Goal: Task Accomplishment & Management: Complete application form

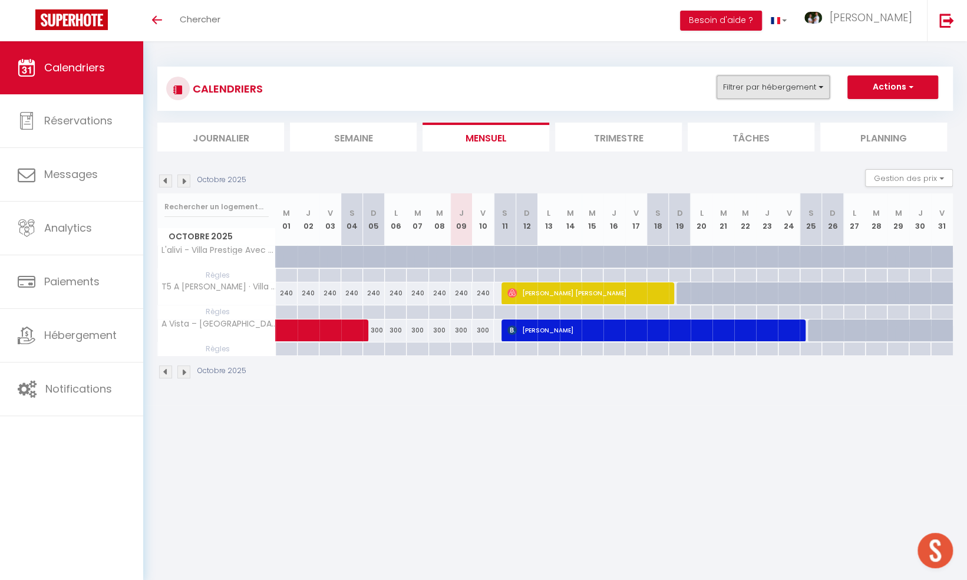
click at [760, 87] on button "Filtrer par hébergement" at bounding box center [773, 87] width 113 height 24
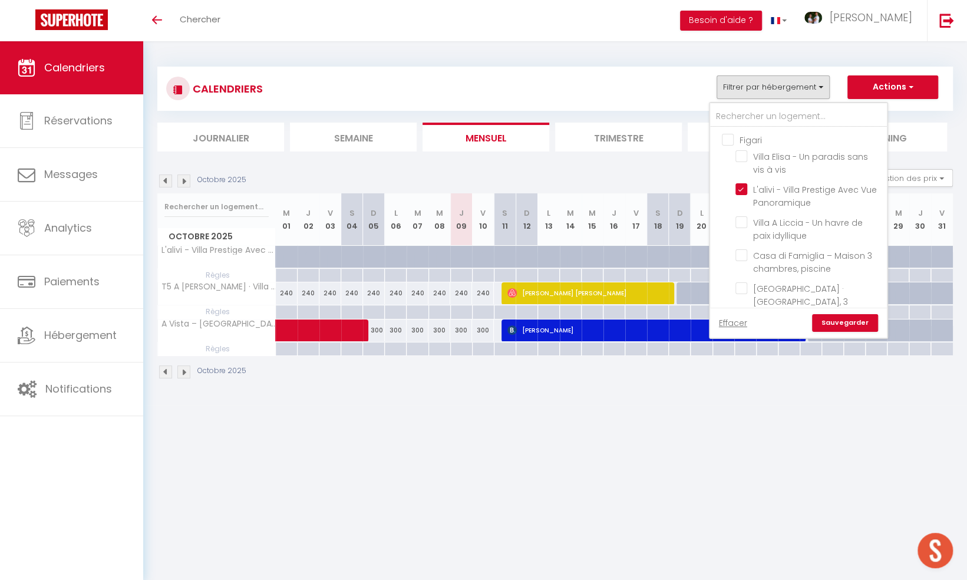
click at [727, 139] on input "Figari" at bounding box center [810, 139] width 177 height 12
checkbox input "true"
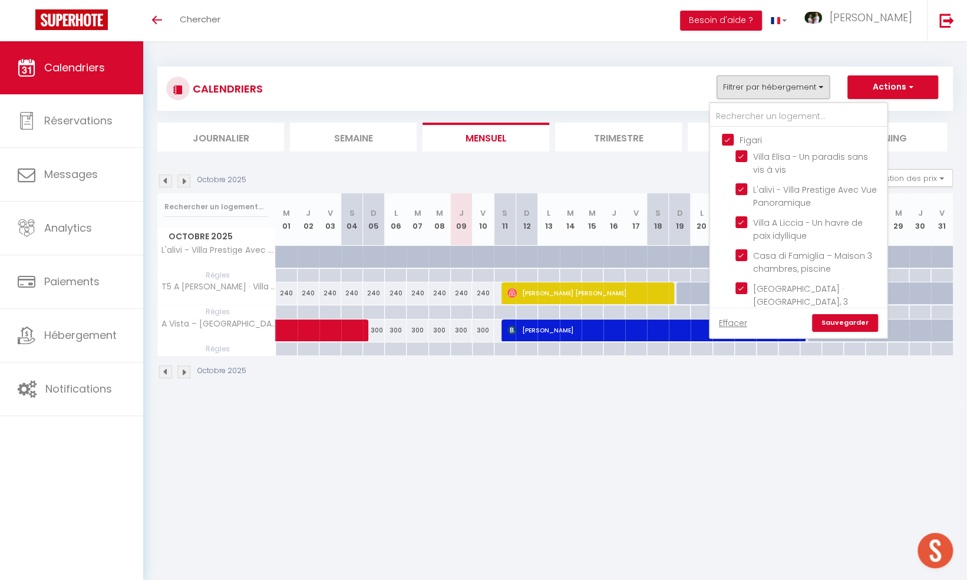
checkbox input "true"
checkbox input "false"
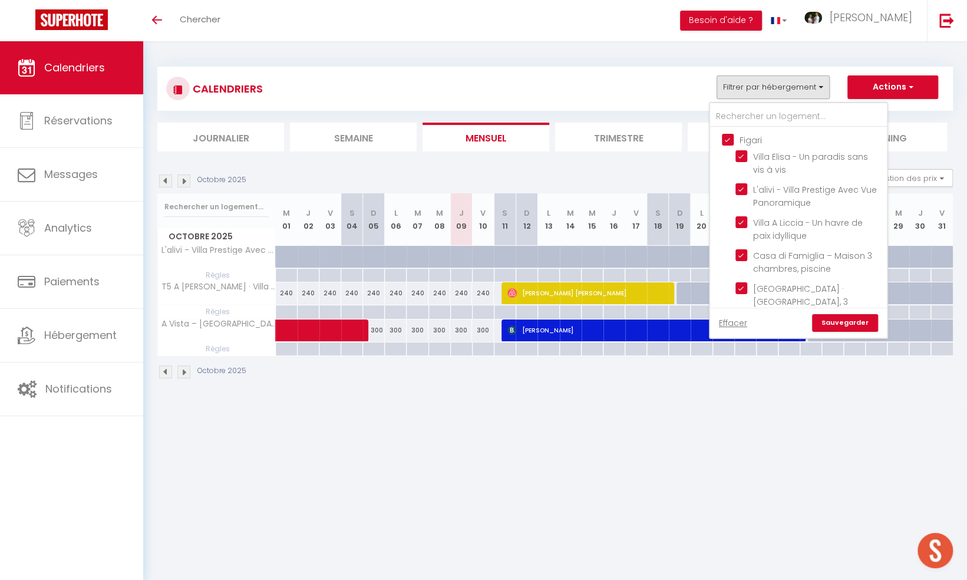
checkbox input "false"
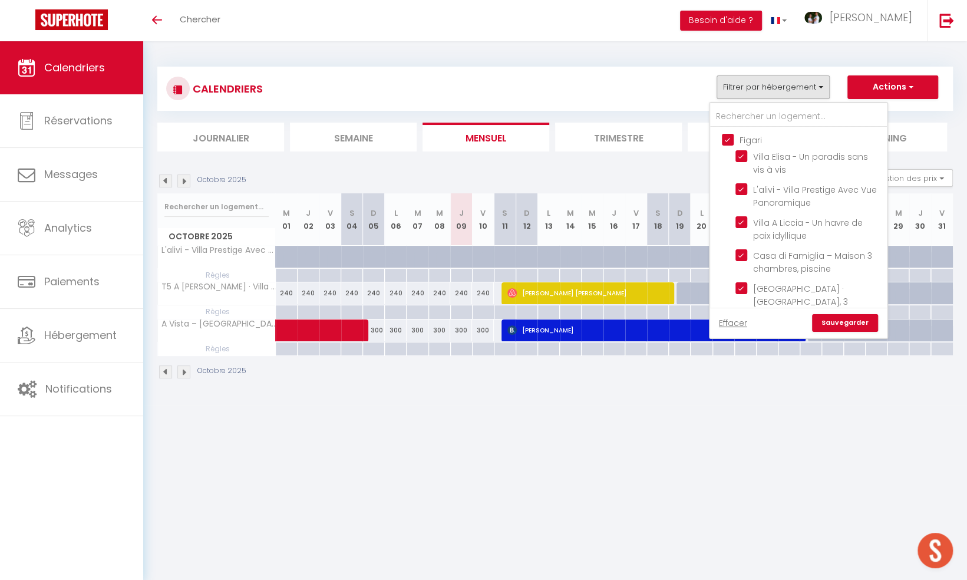
checkbox input "false"
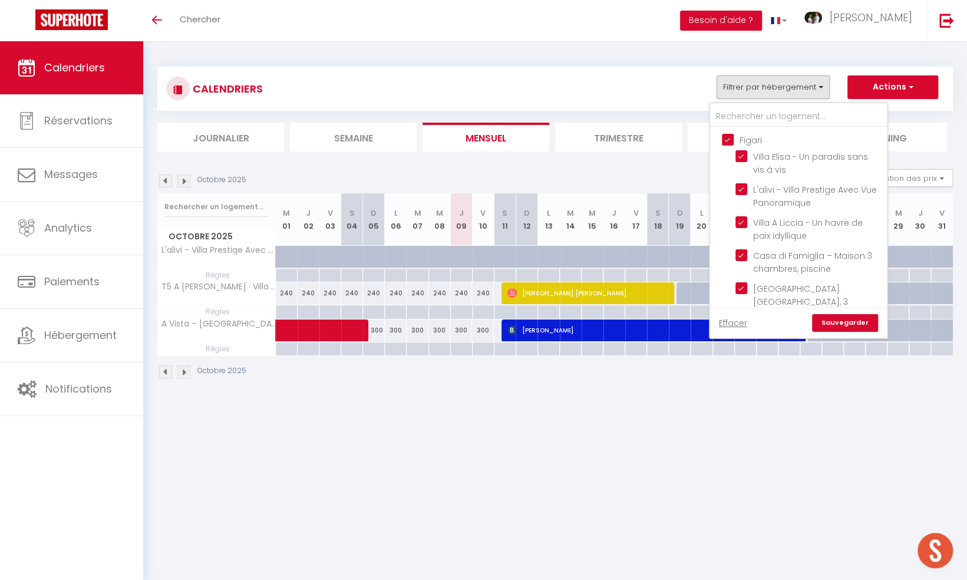
checkbox input "false"
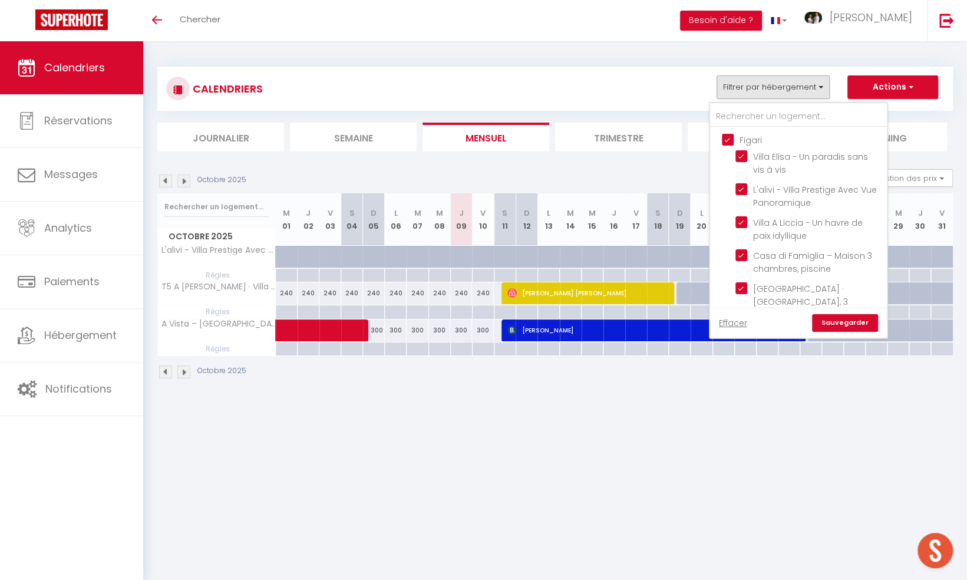
checkbox input "false"
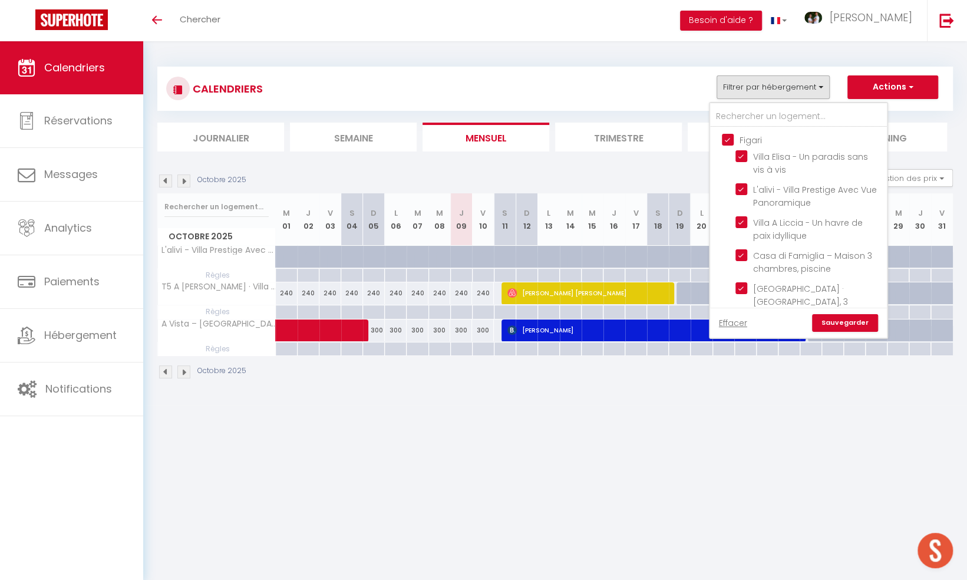
checkbox input "false"
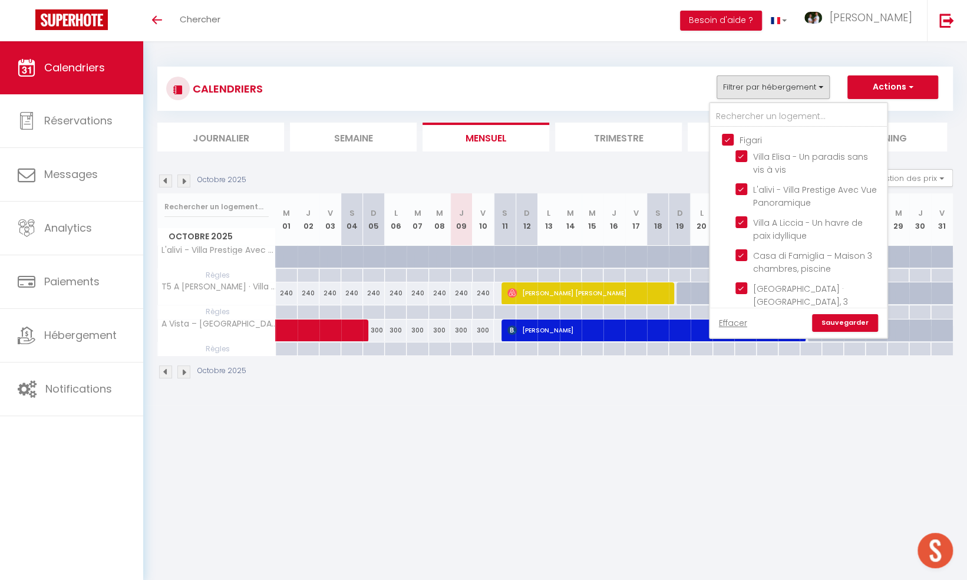
checkbox input "false"
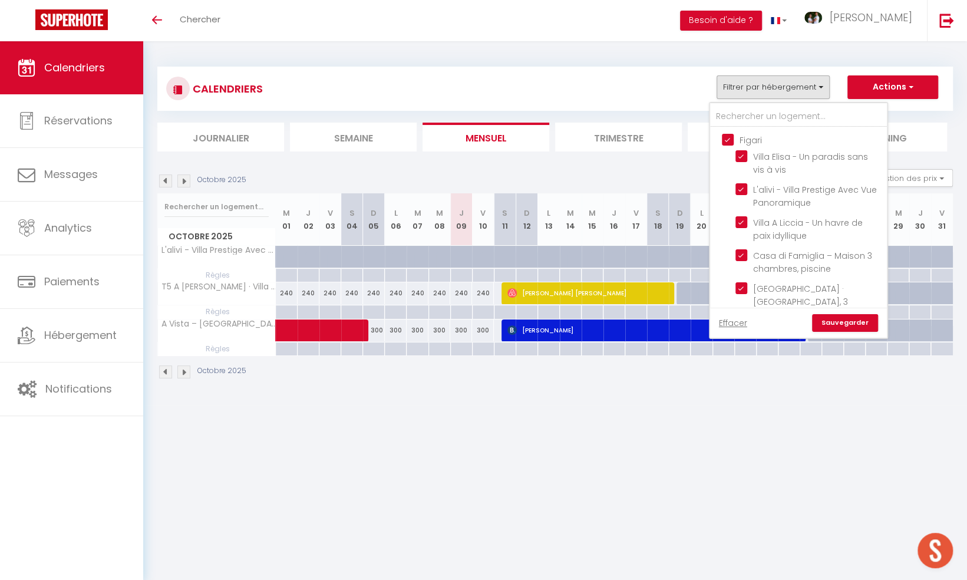
checkbox input "false"
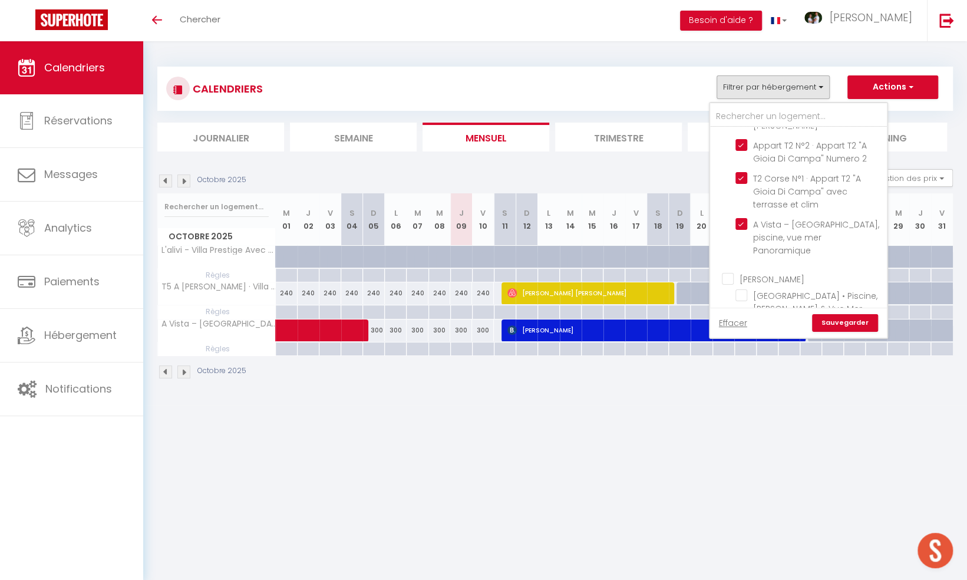
scroll to position [354, 0]
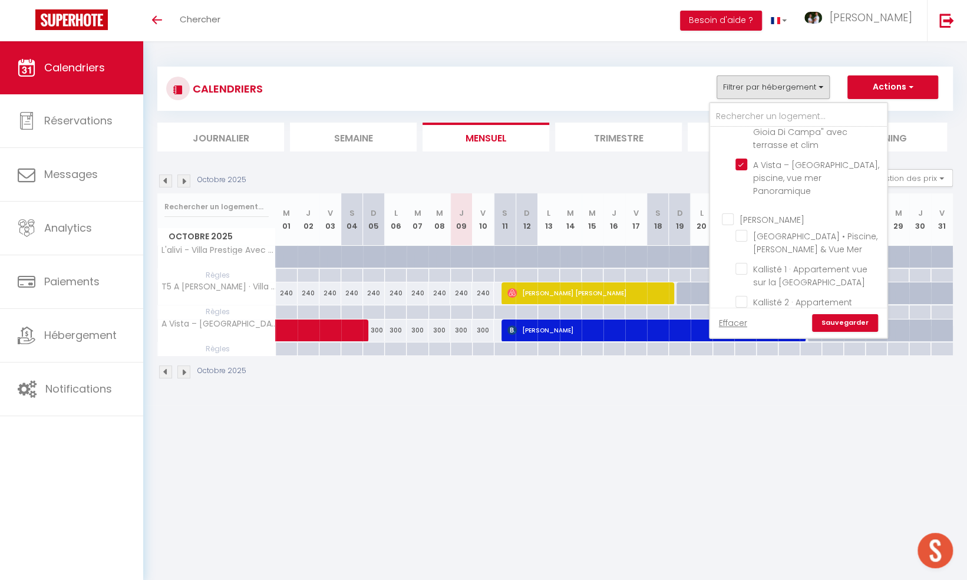
click at [727, 213] on input "[PERSON_NAME]" at bounding box center [810, 219] width 177 height 12
checkbox input "true"
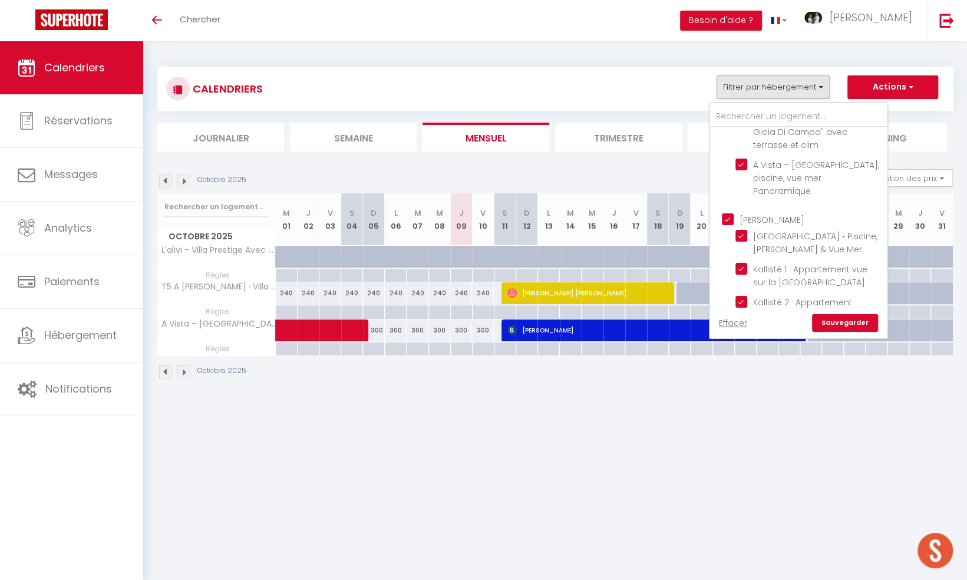
checkbox input "true"
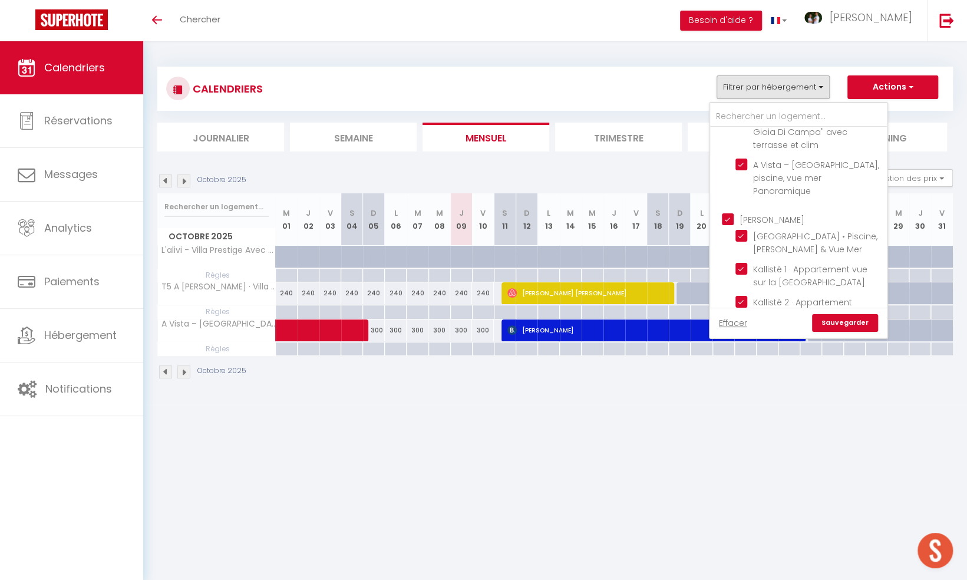
checkbox input "true"
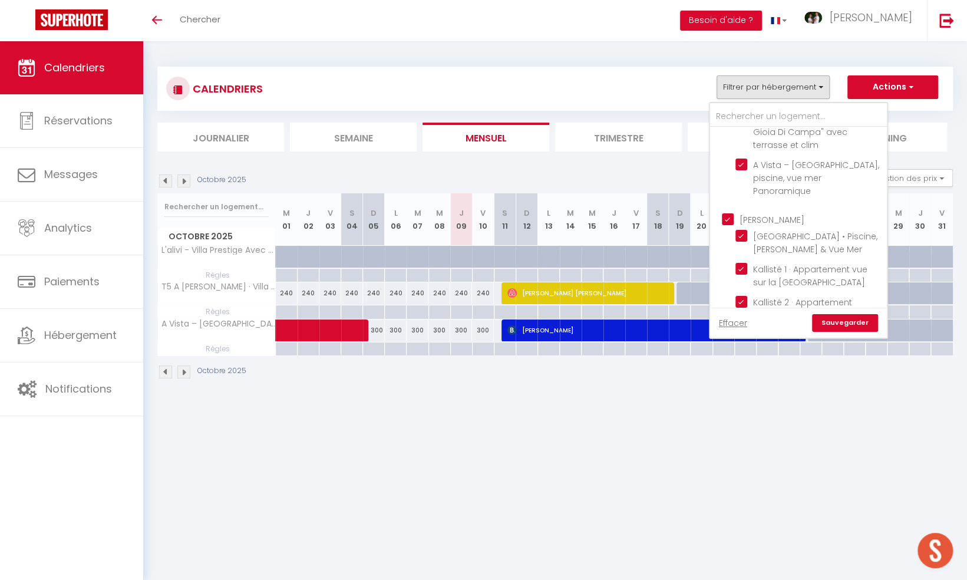
checkbox input "true"
checkbox input "false"
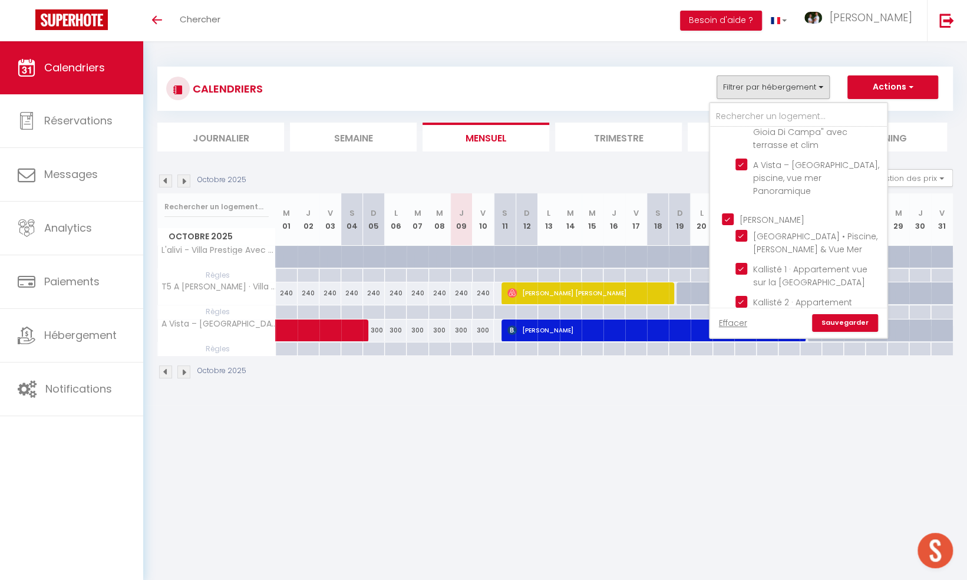
checkbox input "false"
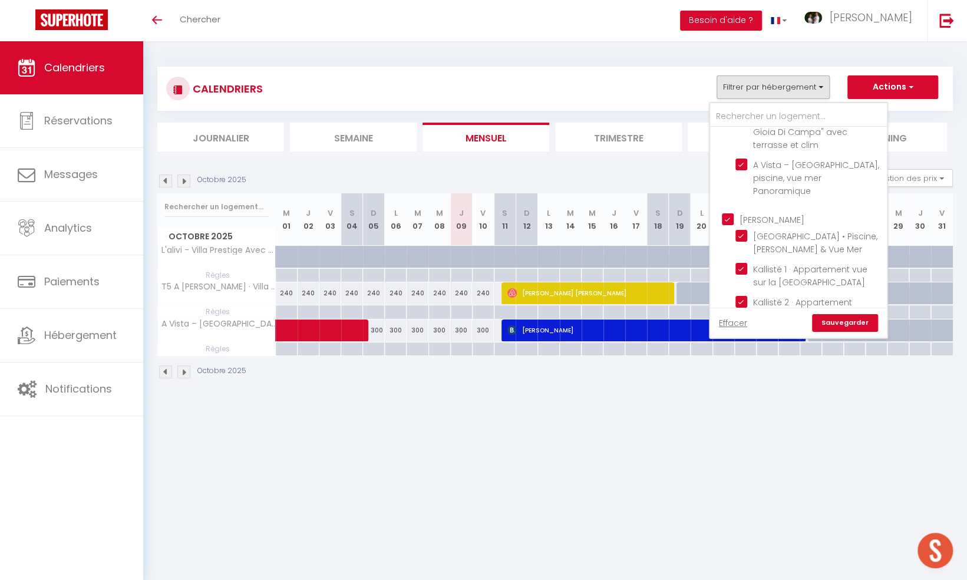
checkbox input "false"
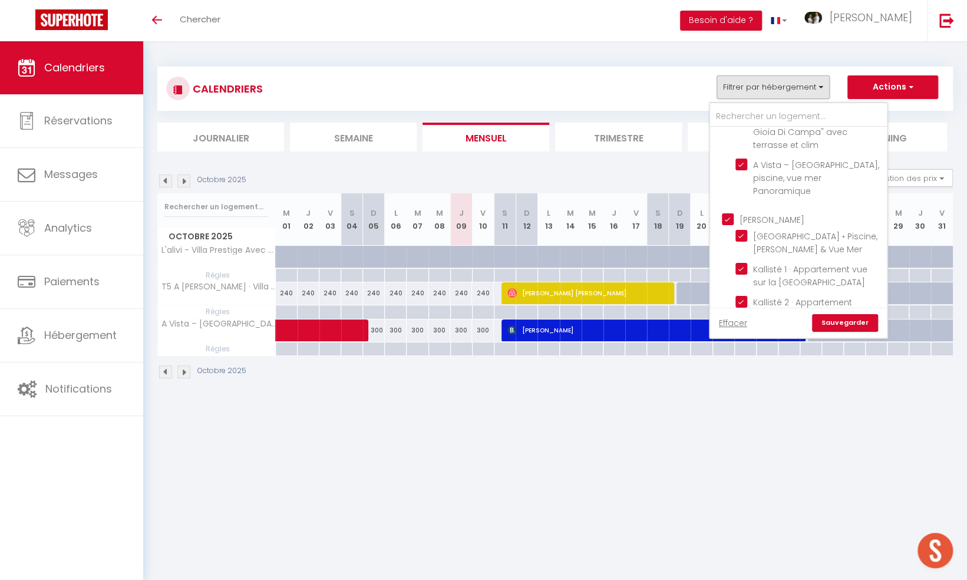
checkbox input "false"
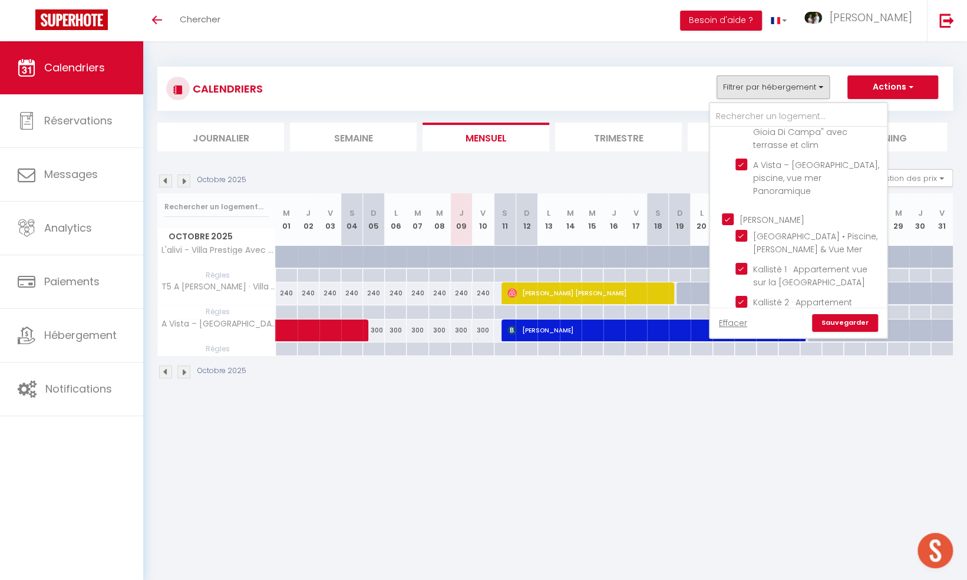
checkbox input "false"
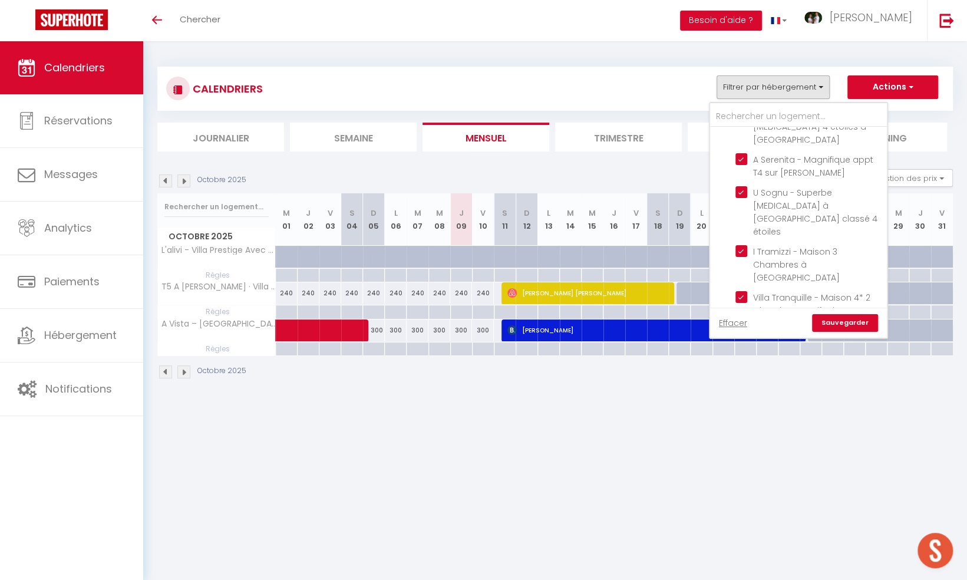
click at [729, 391] on input "Pianottoli" at bounding box center [810, 397] width 177 height 12
checkbox input "true"
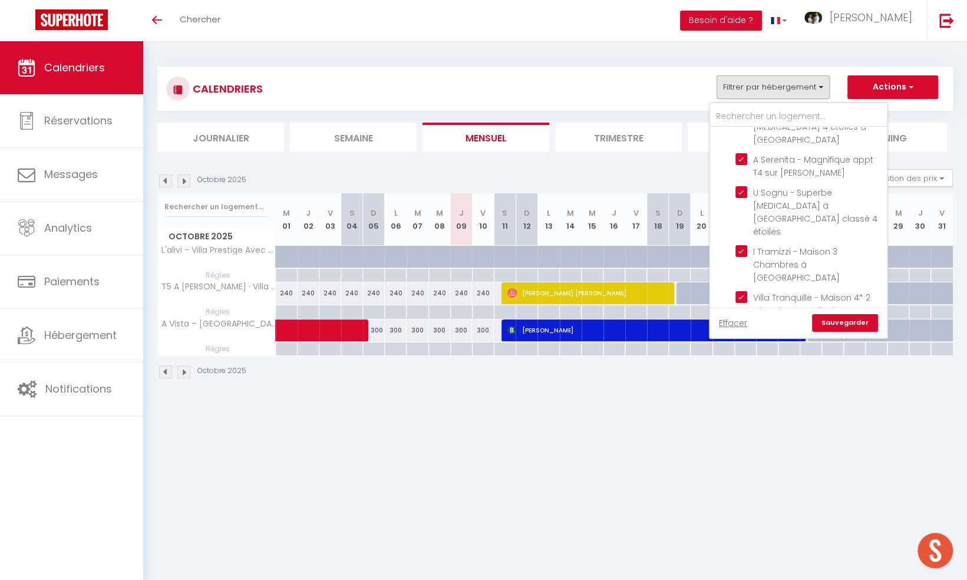
checkbox input "true"
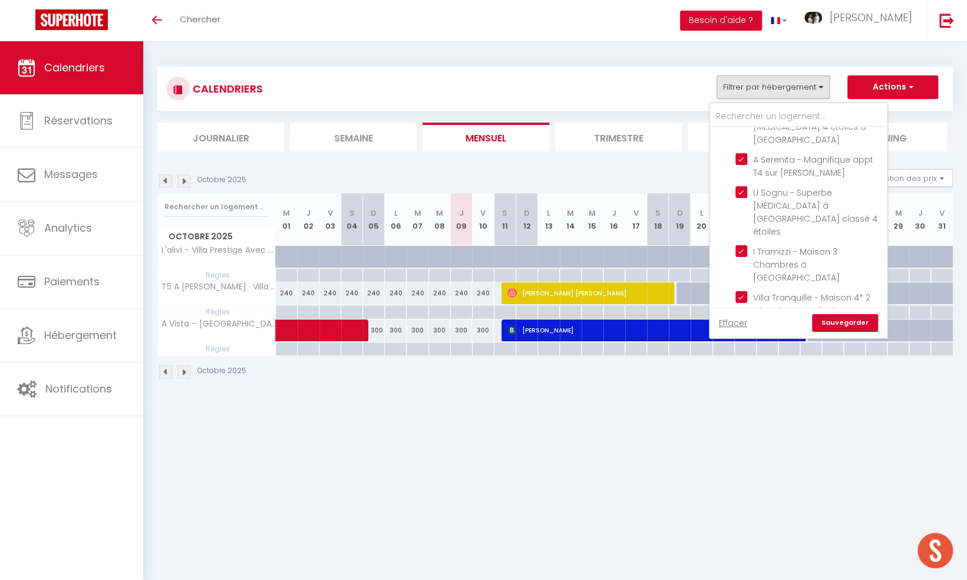
checkbox input "true"
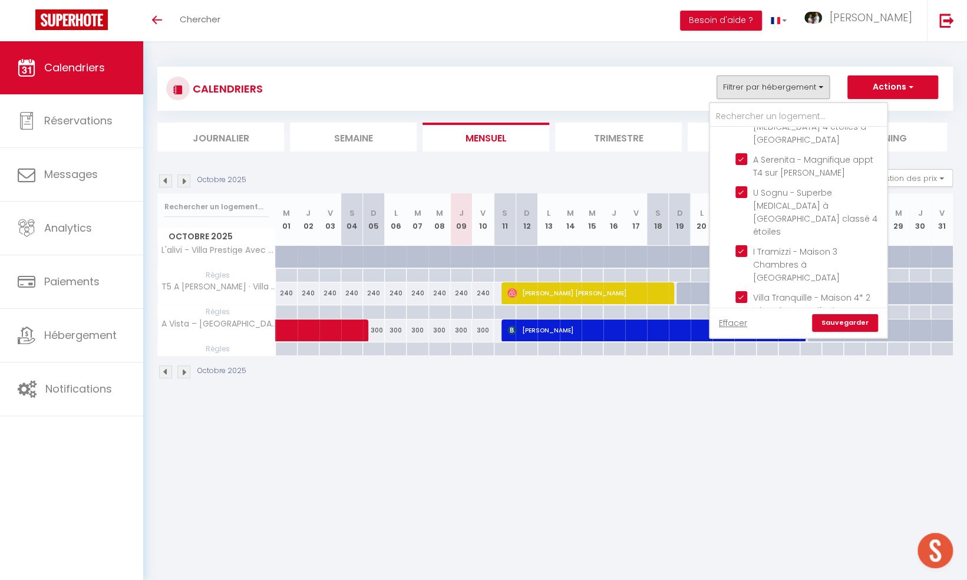
checkbox input "true"
checkbox input "false"
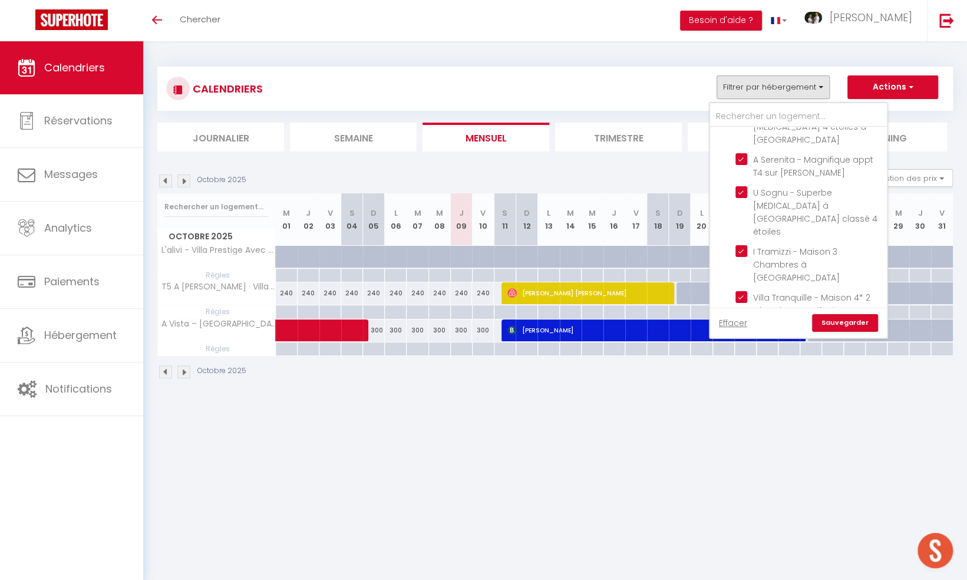
checkbox input "false"
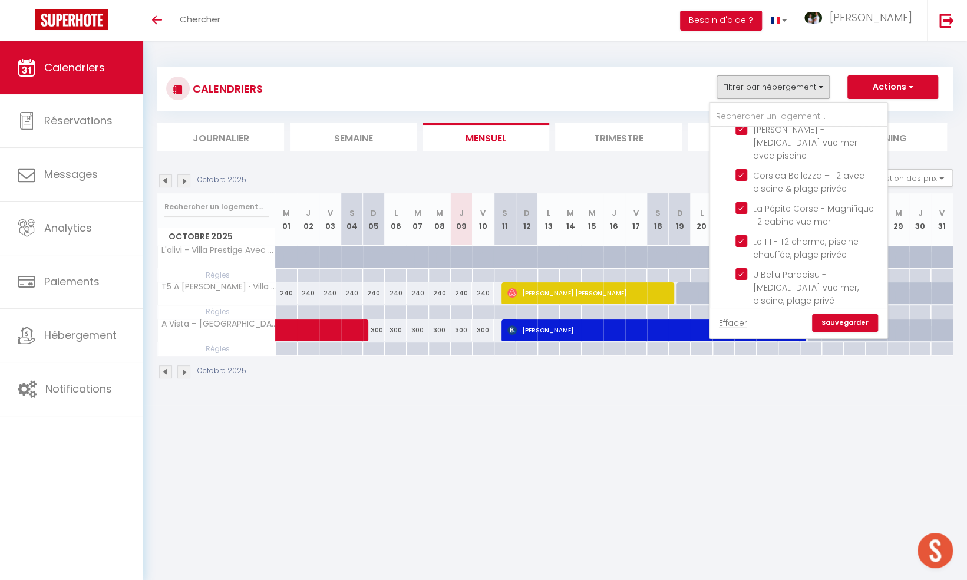
click at [727, 434] on input "[PERSON_NAME]" at bounding box center [810, 440] width 177 height 12
checkbox input "true"
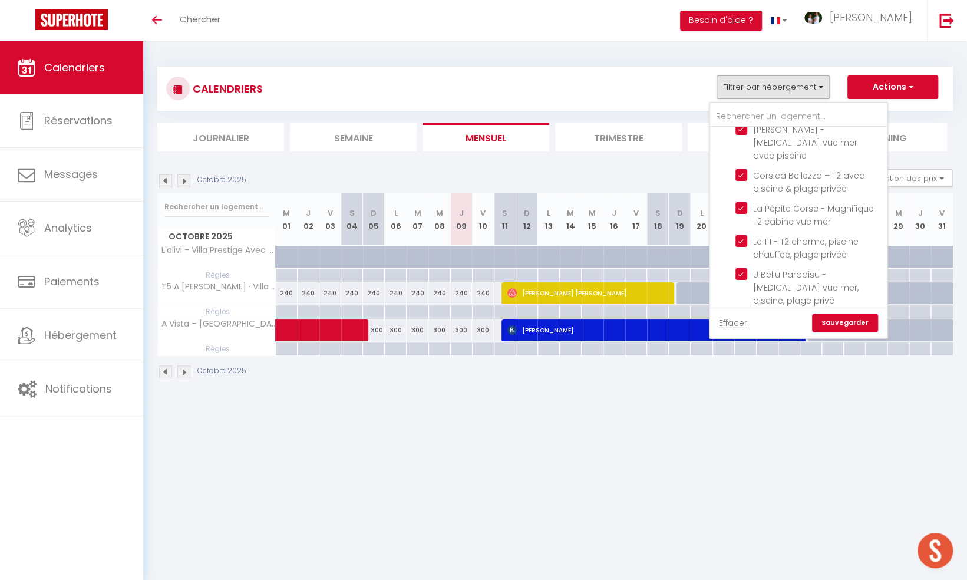
checkbox input "false"
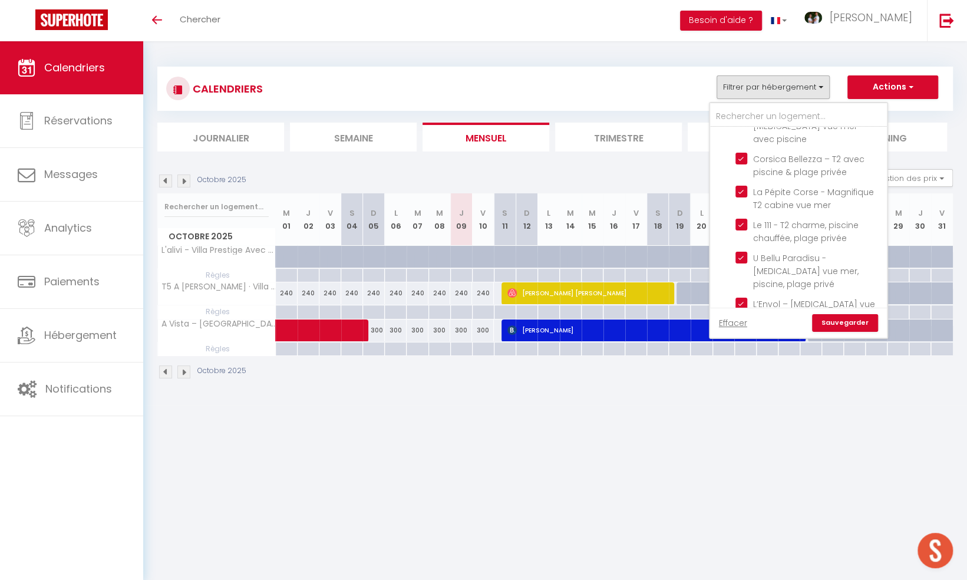
click at [728, 555] on input "Propriano" at bounding box center [810, 561] width 177 height 12
checkbox input "true"
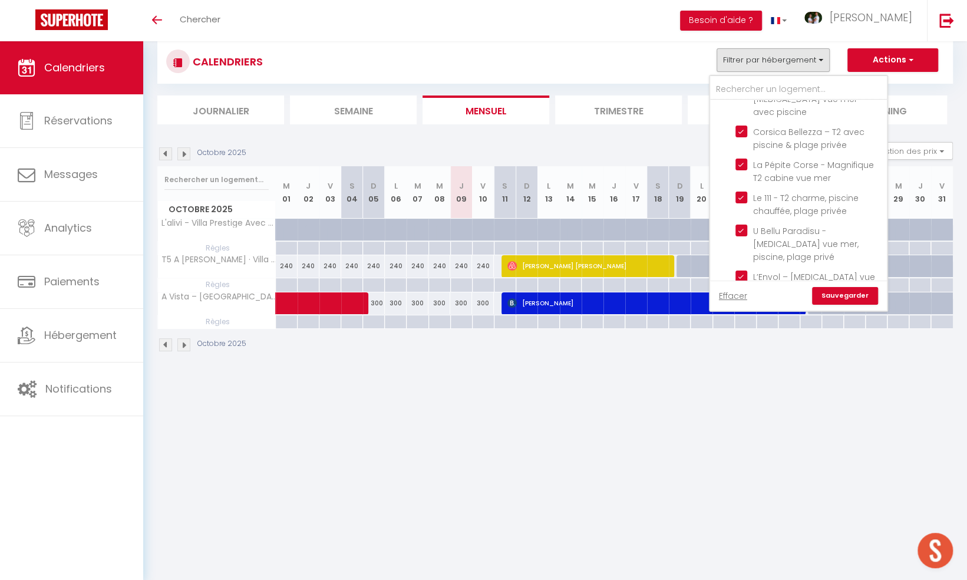
scroll to position [41, 0]
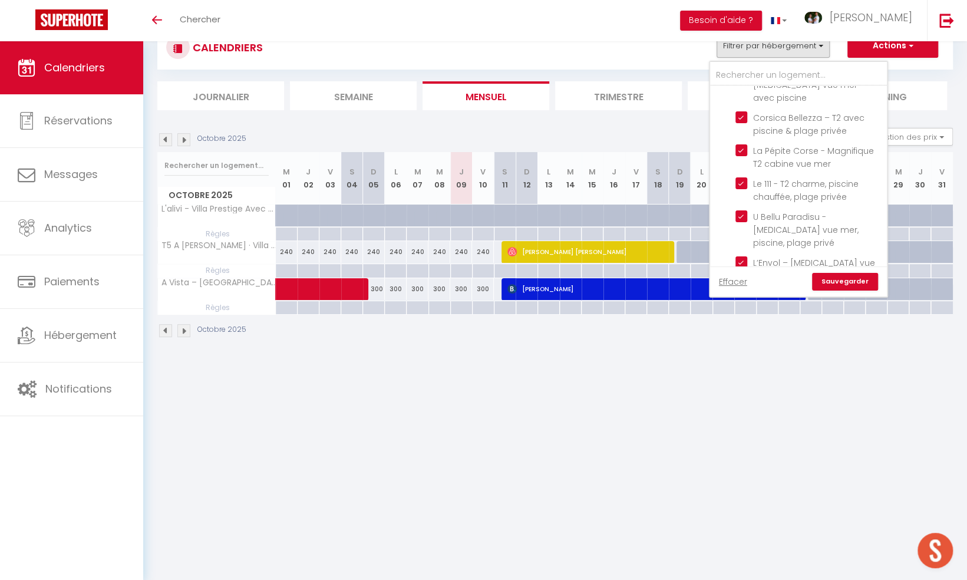
click at [854, 282] on link "Sauvegarder" at bounding box center [845, 282] width 66 height 18
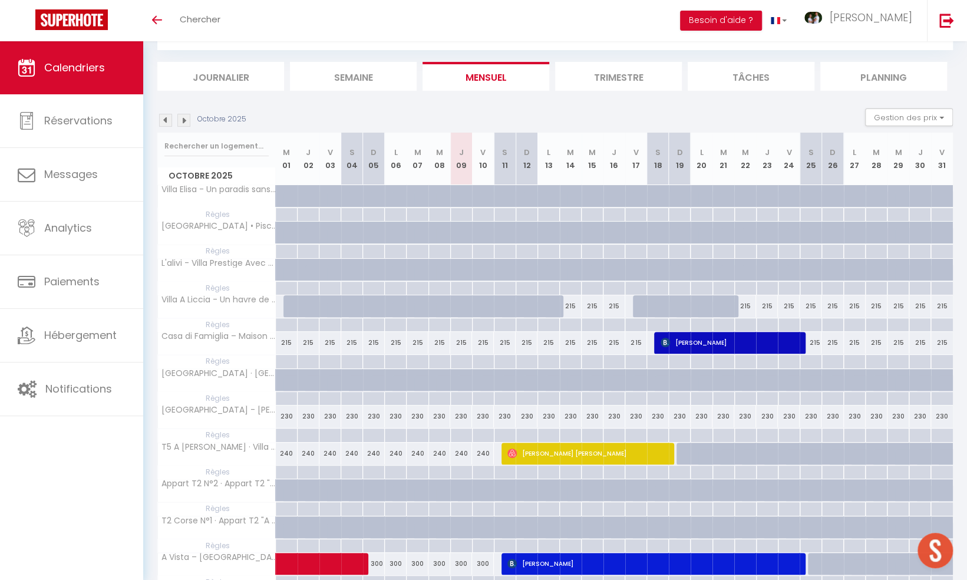
scroll to position [0, 0]
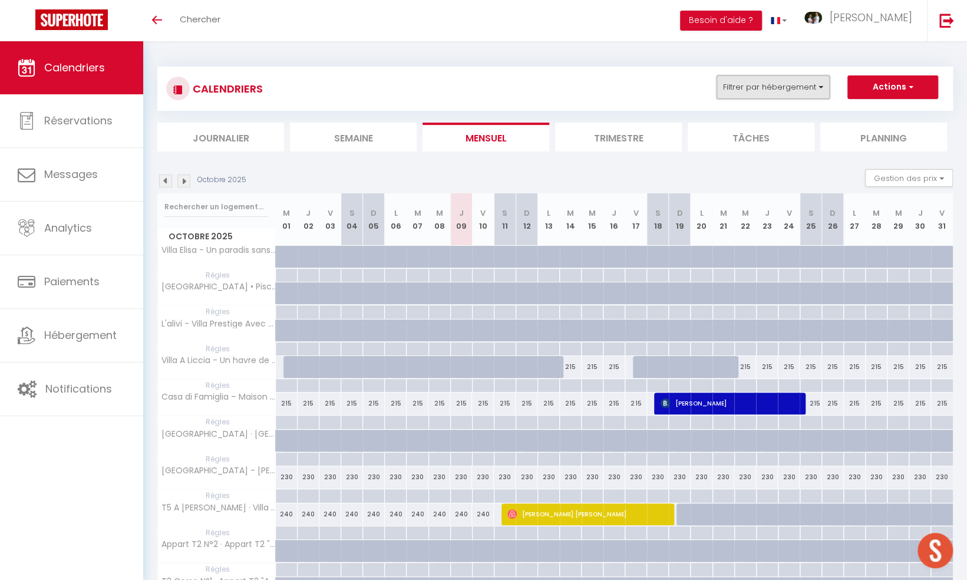
click at [734, 92] on button "Filtrer par hébergement" at bounding box center [773, 87] width 113 height 24
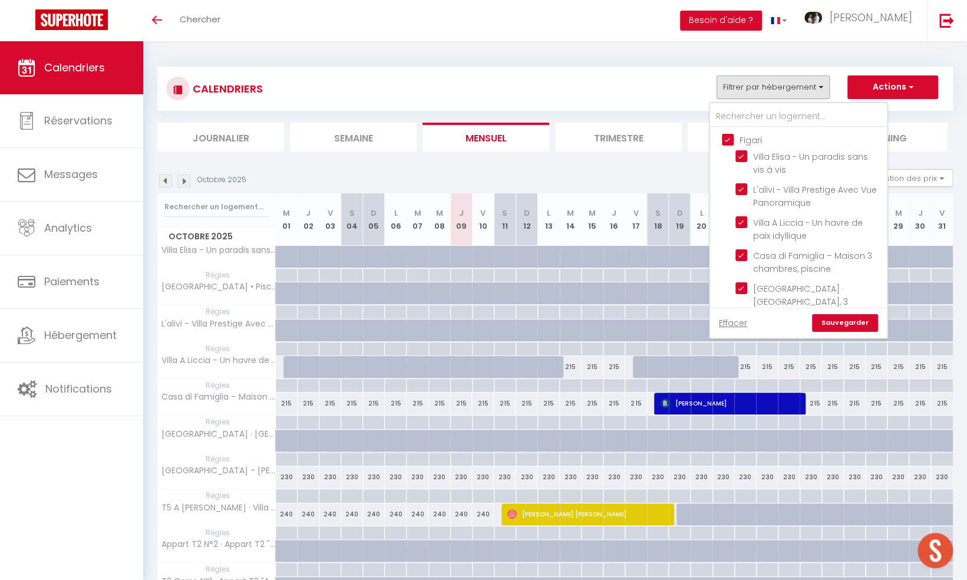
click at [726, 139] on input "Figari" at bounding box center [810, 139] width 177 height 12
checkbox input "false"
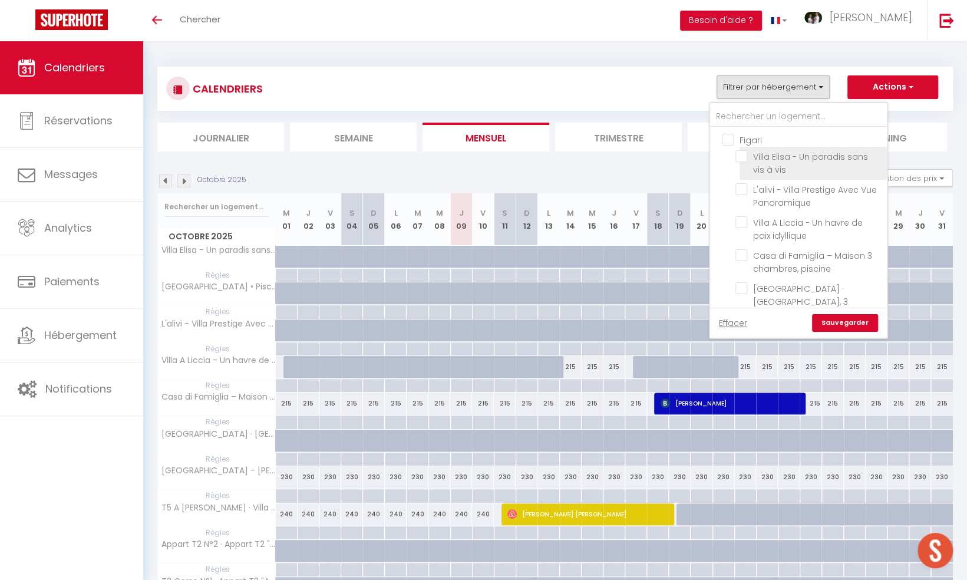
checkbox input "false"
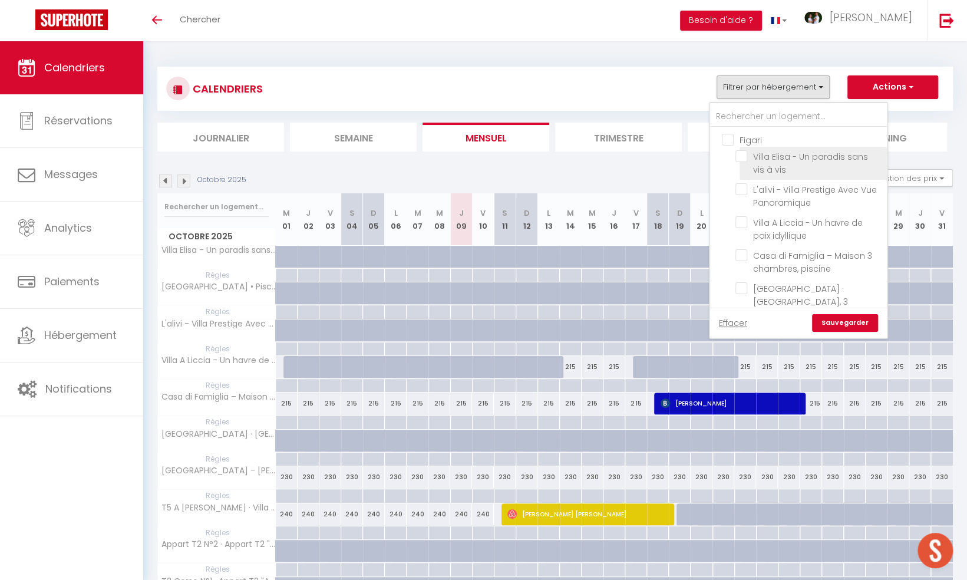
checkbox input "false"
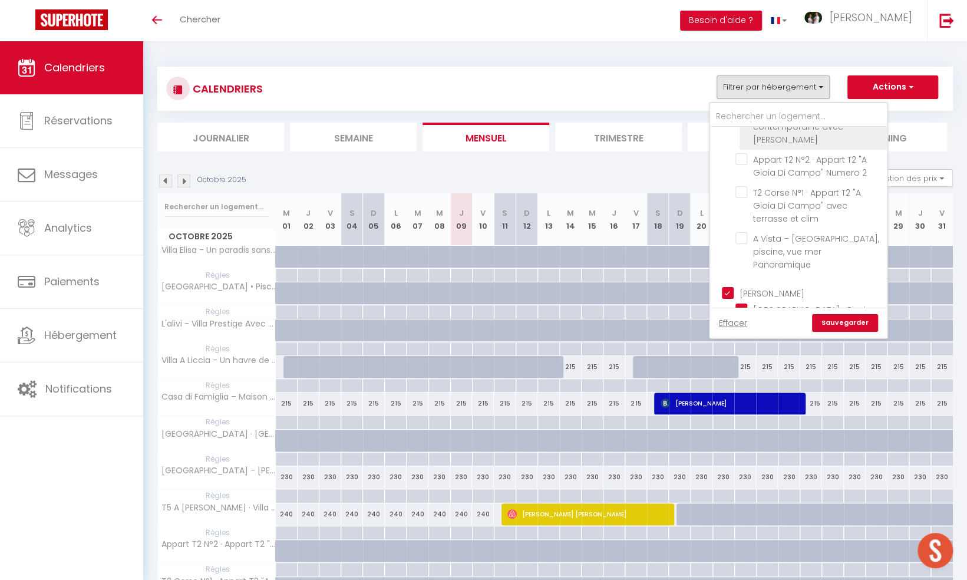
scroll to position [354, 0]
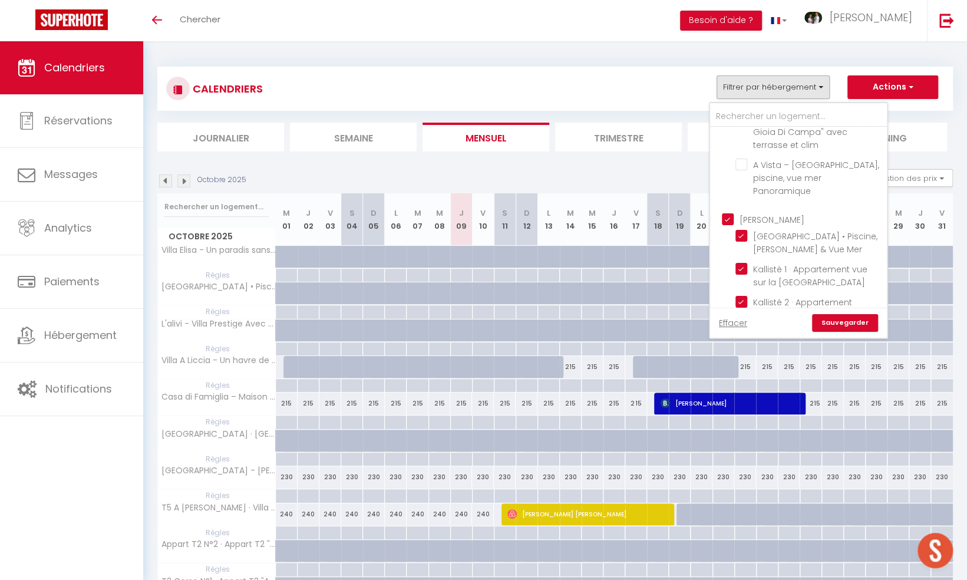
click at [730, 207] on ul "[PERSON_NAME] U Serenu • Piscine, Jacuzzi & Vue Mer Kallisté 1 · Appartement vu…" at bounding box center [798, 591] width 177 height 768
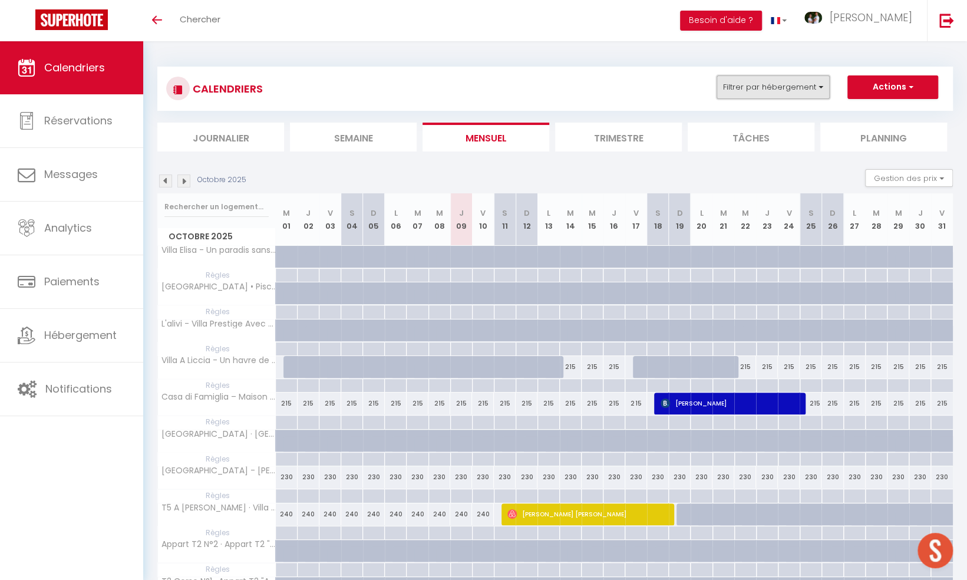
click at [755, 91] on button "Filtrer par hébergement" at bounding box center [773, 87] width 113 height 24
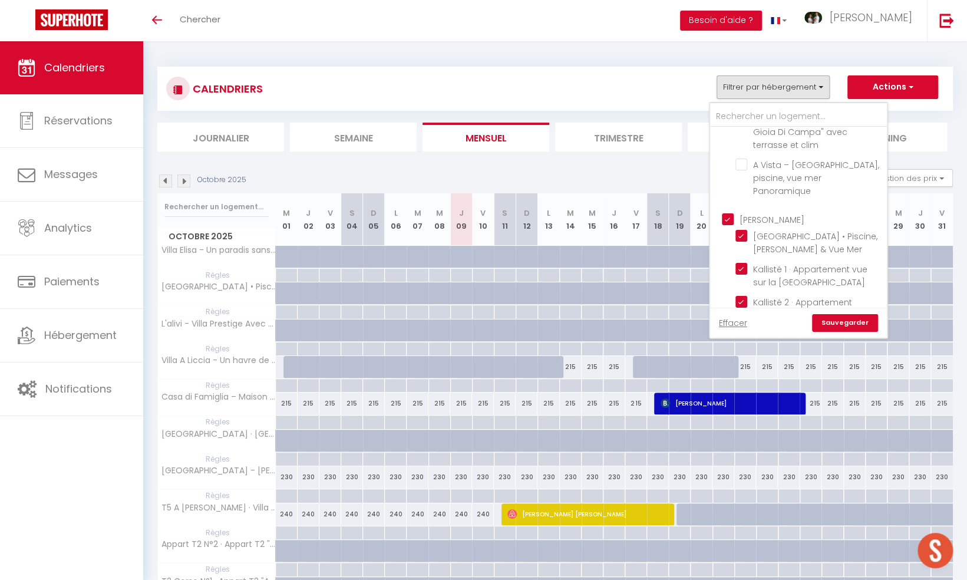
click at [729, 213] on input "[PERSON_NAME]" at bounding box center [810, 219] width 177 height 12
checkbox input "false"
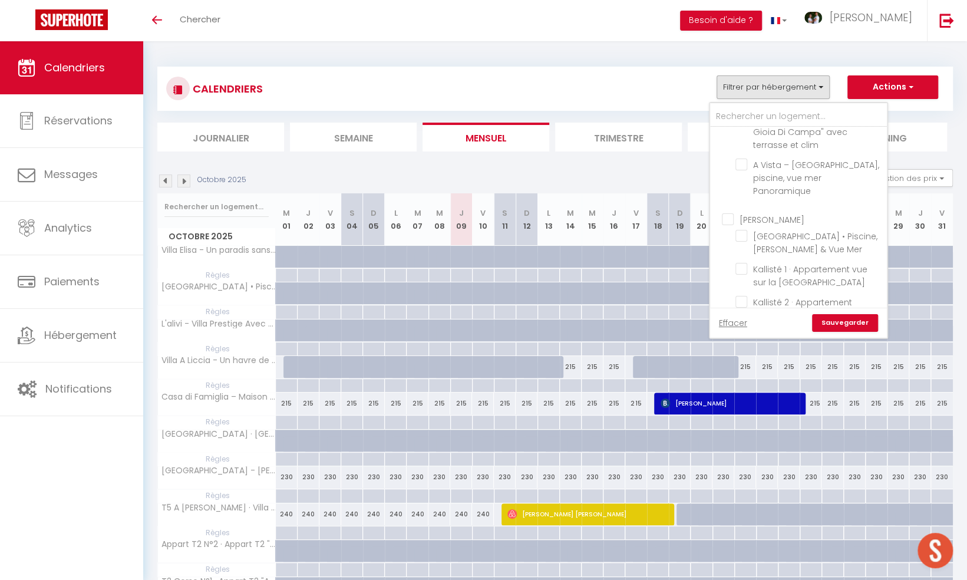
checkbox input "false"
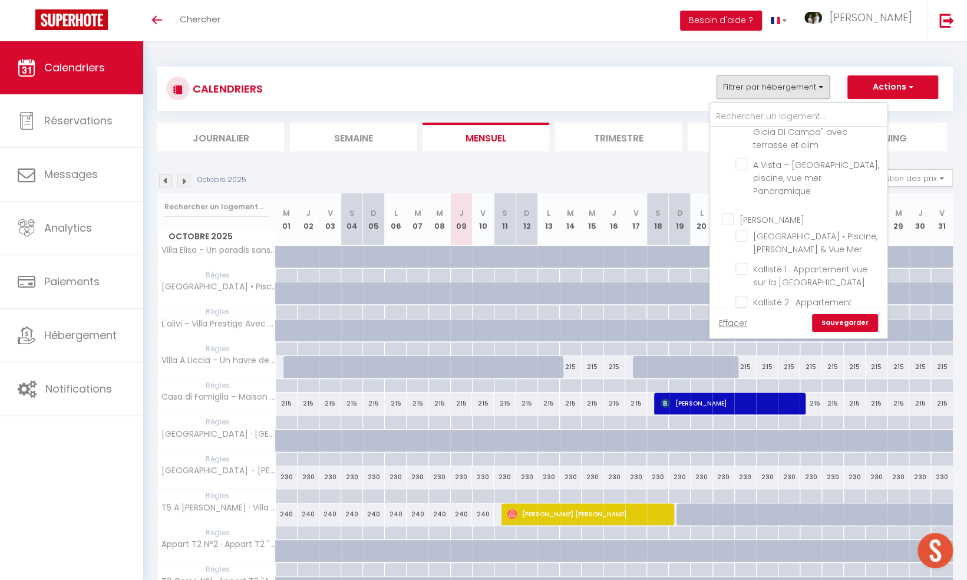
checkbox input "false"
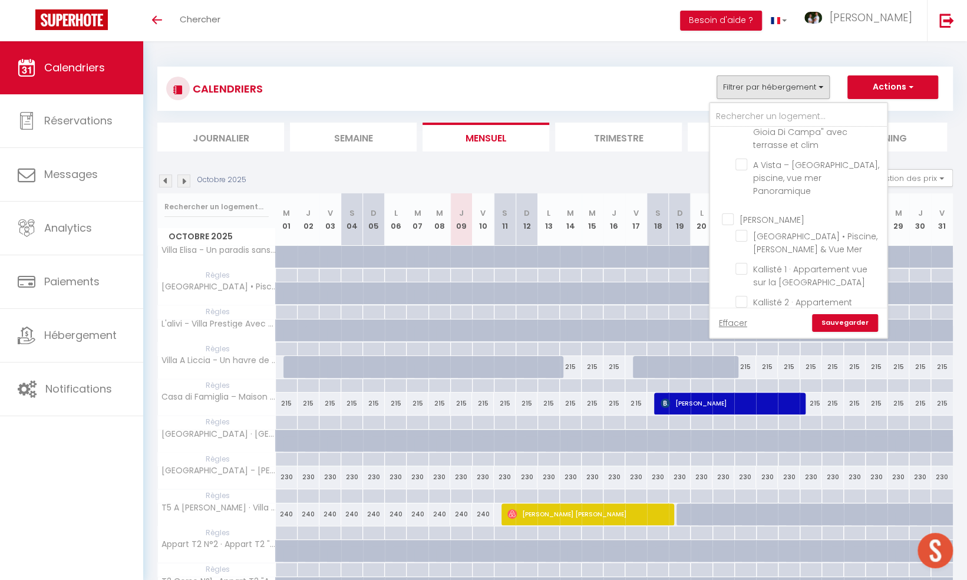
checkbox input "false"
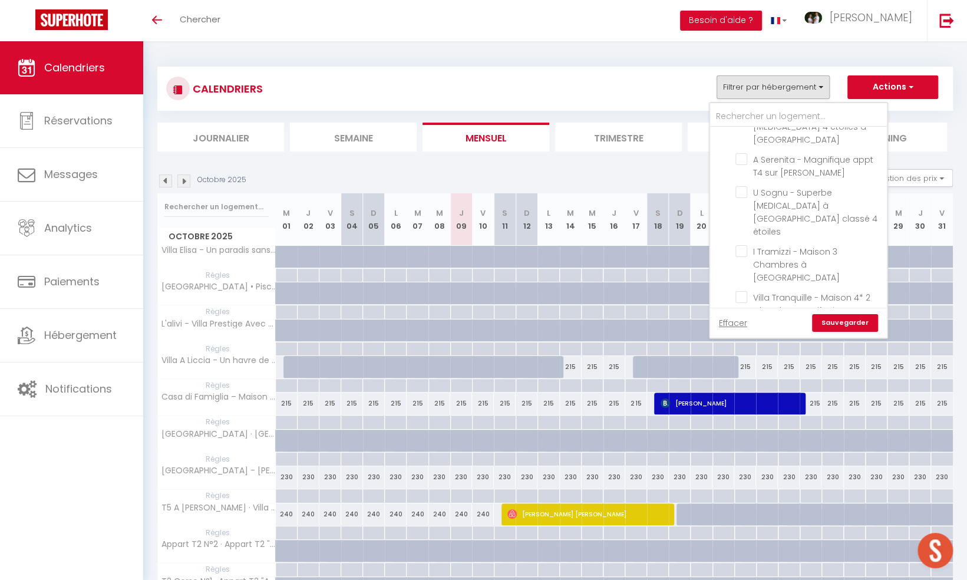
click at [729, 391] on input "Pianottoli" at bounding box center [810, 397] width 177 height 12
checkbox input "false"
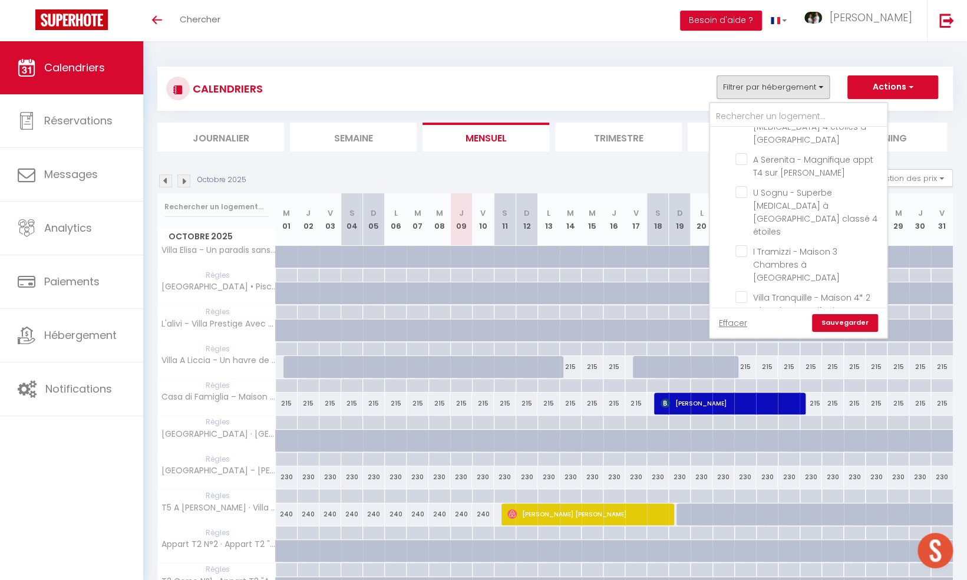
checkbox input "false"
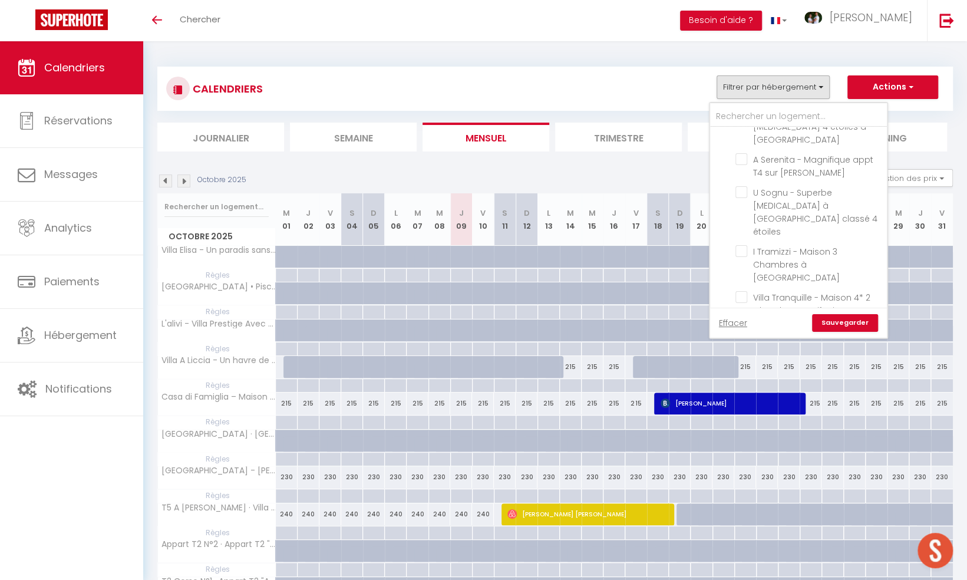
checkbox input "false"
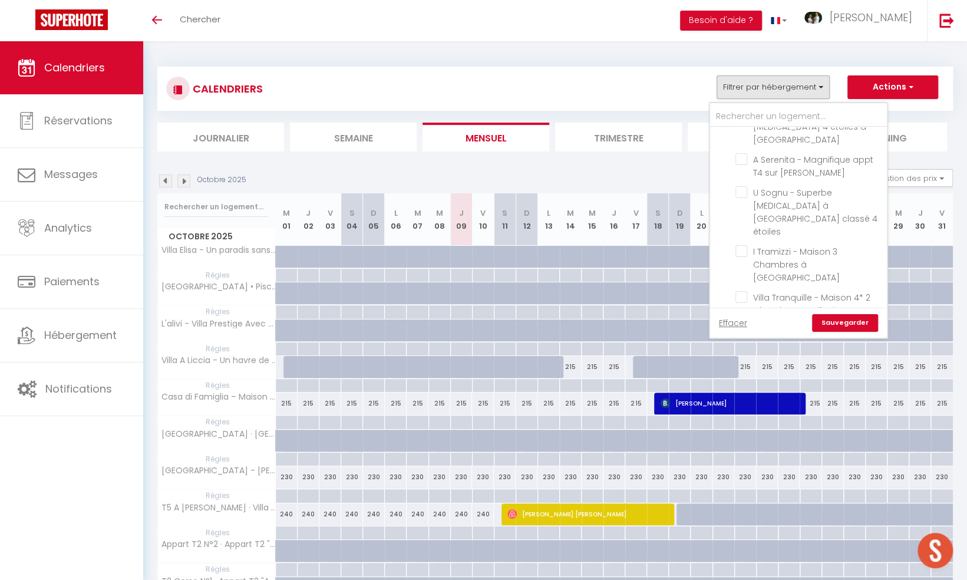
checkbox input "false"
click at [726, 434] on input "[PERSON_NAME]" at bounding box center [810, 440] width 177 height 12
checkbox input "false"
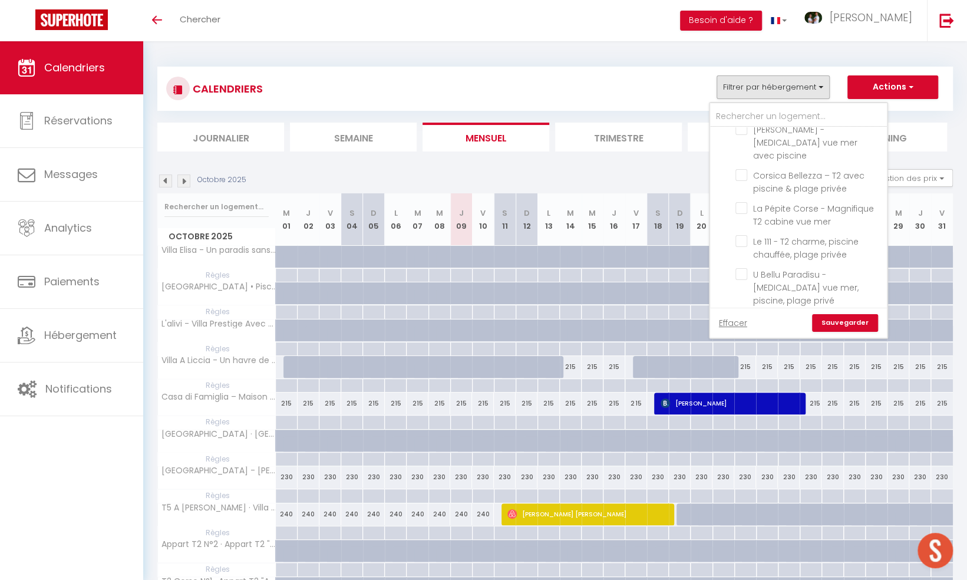
checkbox input "false"
click at [732, 572] on input "Propriano" at bounding box center [810, 578] width 177 height 12
checkbox input "false"
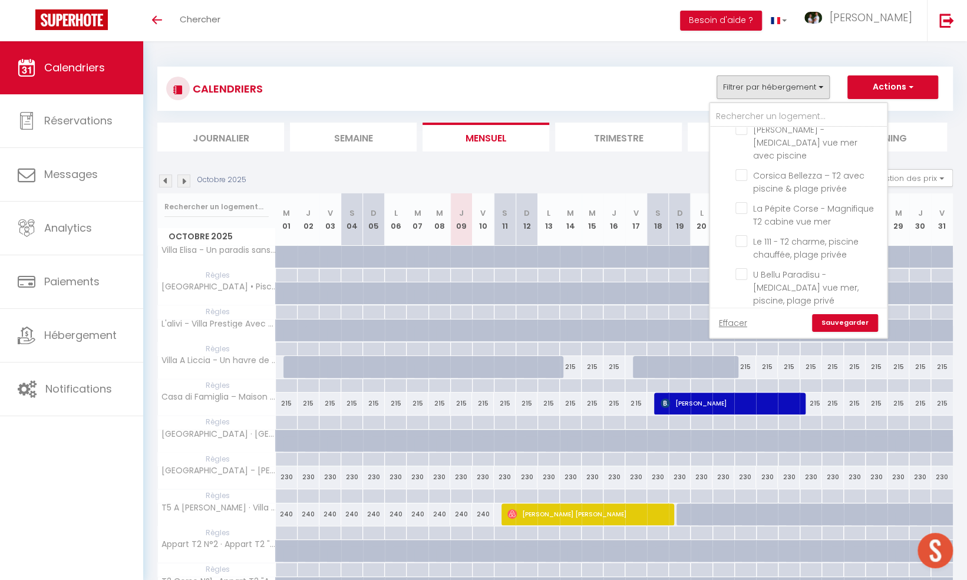
checkbox input "false"
click at [744, 470] on input "Le Shetland - T4 spacieux bord de mer et piscine" at bounding box center [809, 476] width 147 height 12
checkbox input "true"
click at [846, 317] on link "Sauvegarder" at bounding box center [845, 323] width 66 height 18
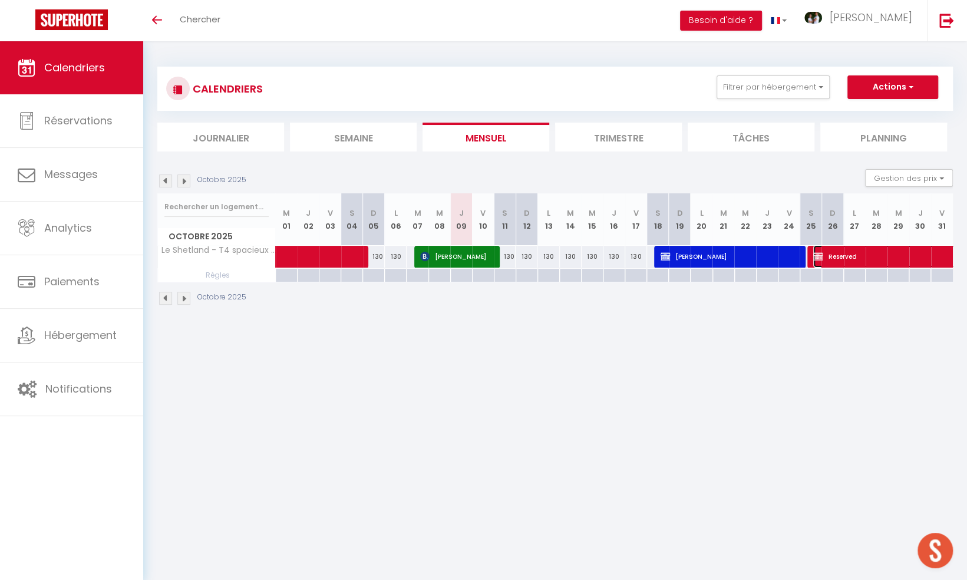
click at [851, 252] on span "Reserved" at bounding box center [908, 256] width 190 height 22
select select "OK"
select select "KO"
select select "0"
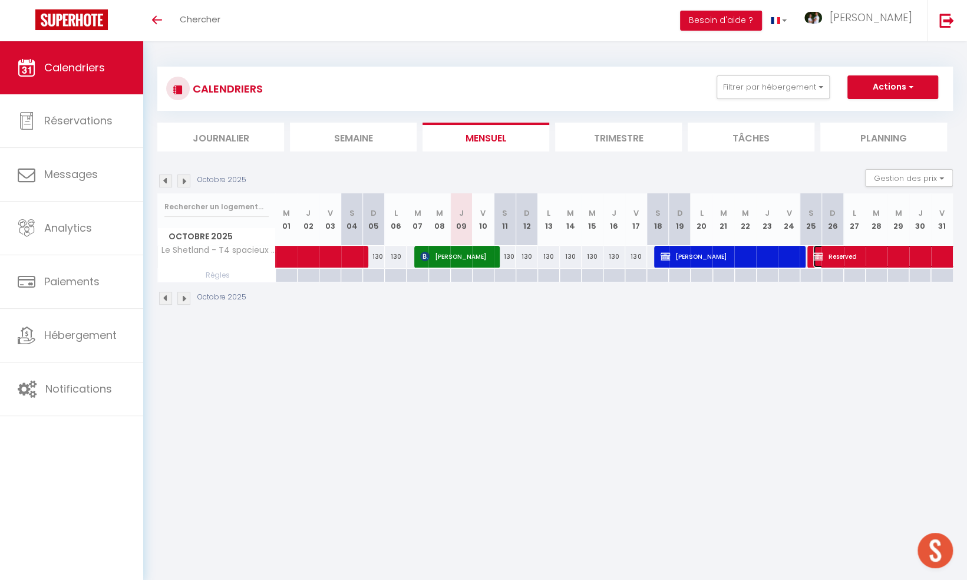
select select "1"
select select
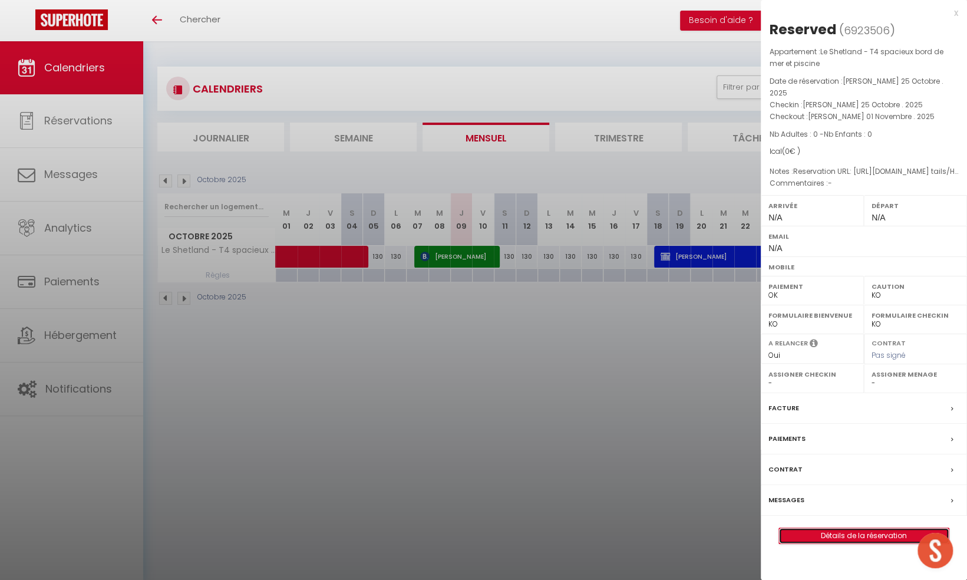
click at [875, 528] on link "Détails de la réservation" at bounding box center [864, 535] width 170 height 15
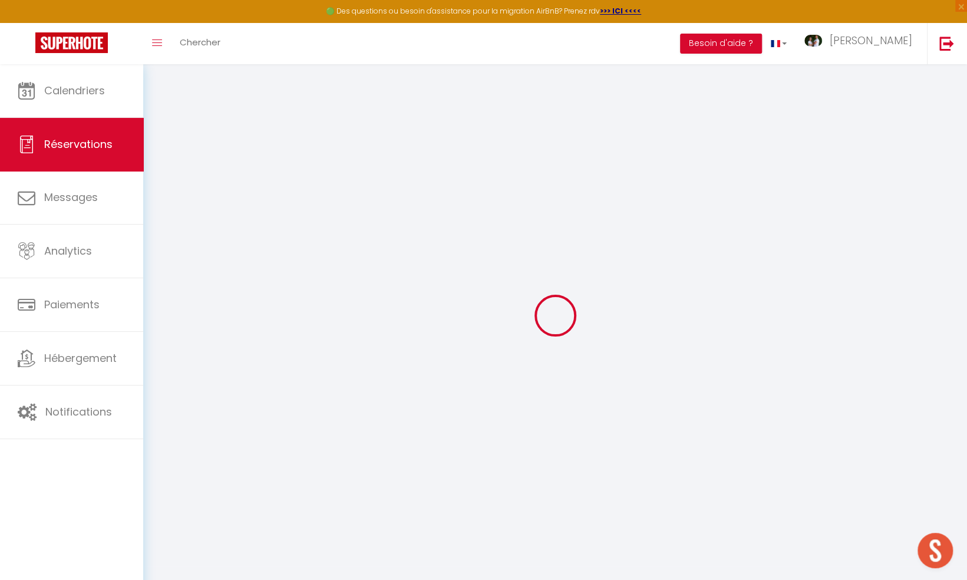
select select
checkbox input "false"
select select
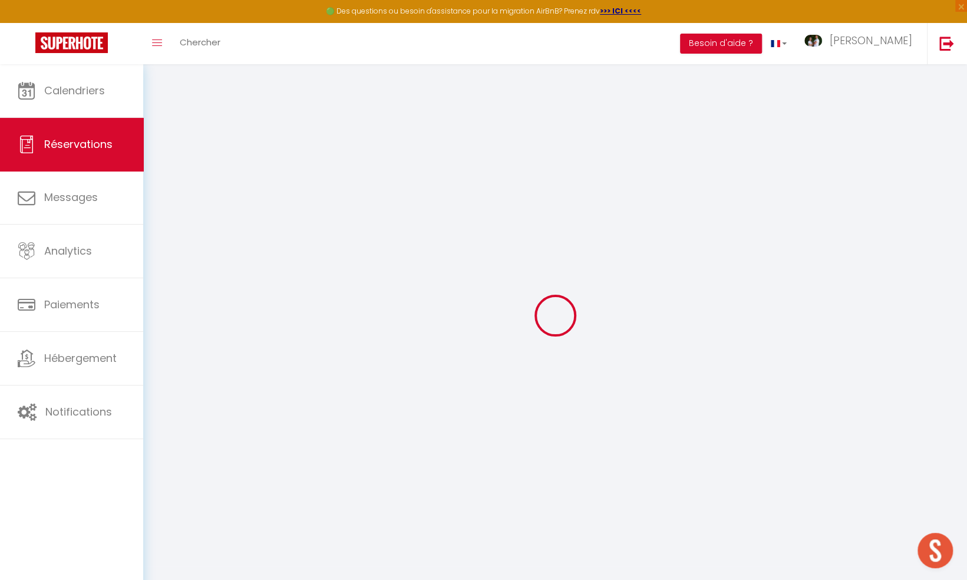
select select
checkbox input "false"
type textarea "Reservation URL: [URL][DOMAIN_NAME] tails/HM3HS9NF89. Phone Number (Last 4 Digi…"
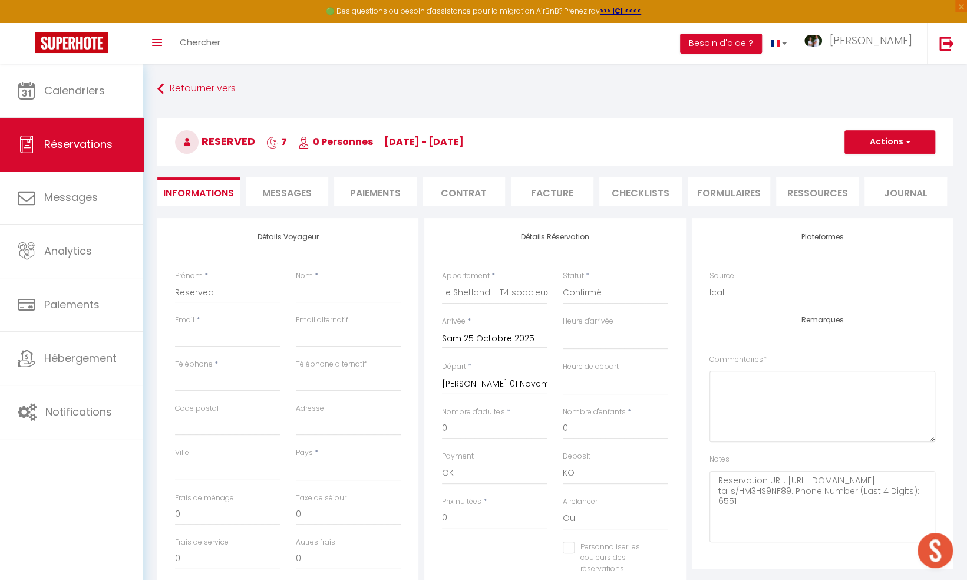
select select
checkbox input "false"
type textarea "Reservation URL: [URL][DOMAIN_NAME] tails/HM3HS9NF89. Phone Number (Last 4 Digi…"
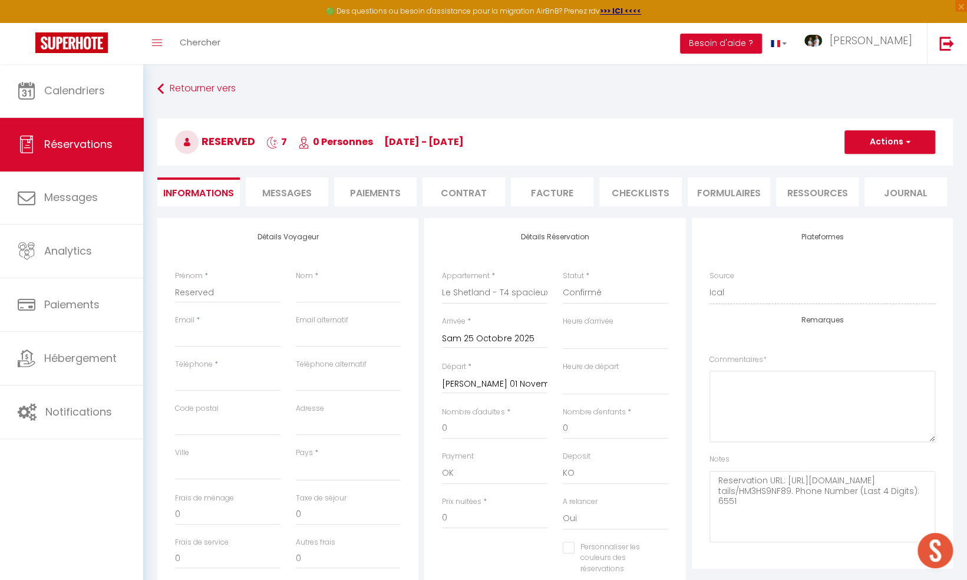
select select
checkbox input "false"
type textarea "Reservation URL: [URL][DOMAIN_NAME] tails/HM3HS9NF89. Phone Number (Last 4 Digi…"
select select
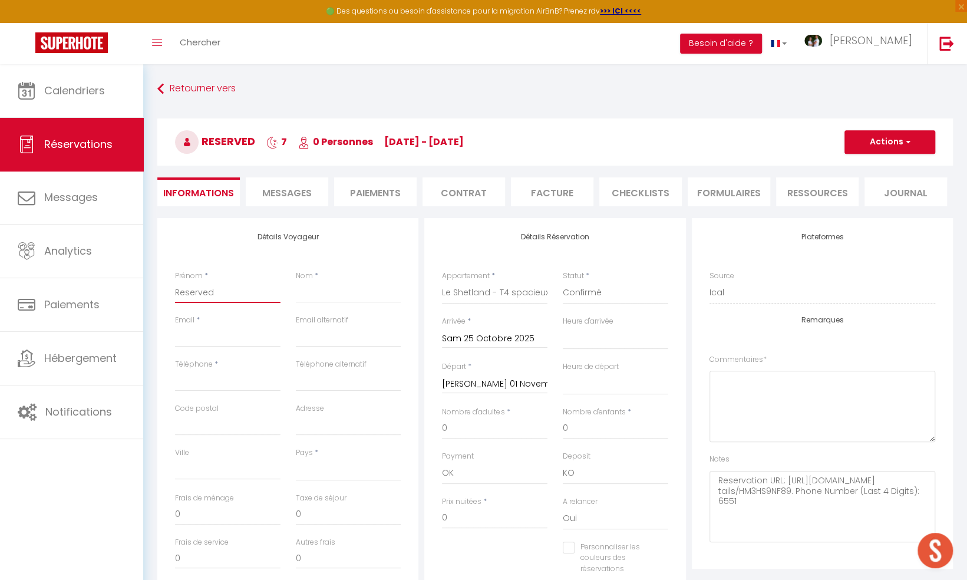
click at [226, 295] on input "Reserved" at bounding box center [228, 292] width 106 height 21
type input "Reserve"
select select
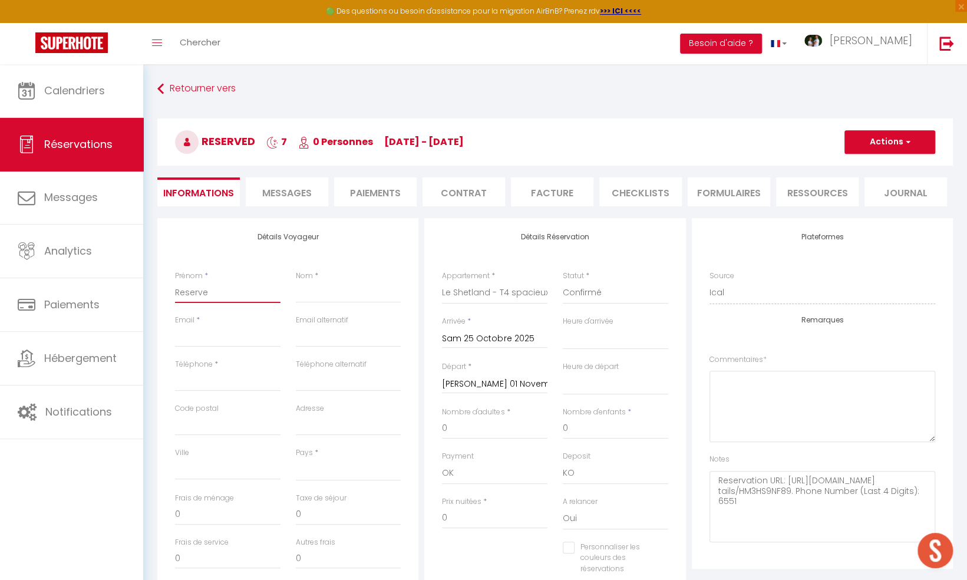
checkbox input "false"
type textarea "Reservation URL: [URL][DOMAIN_NAME] tails/HM3HS9NF89. Phone Number (Last 4 Digi…"
type input "Reserv"
select select
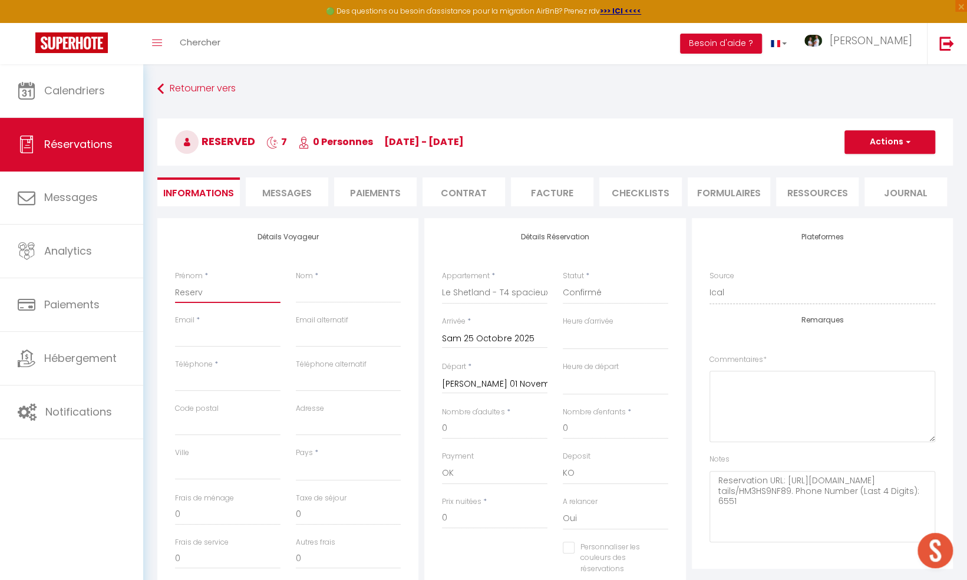
select select
checkbox input "false"
type textarea "Reservation URL: [URL][DOMAIN_NAME] tails/HM3HS9NF89. Phone Number (Last 4 Digi…"
type input "[PERSON_NAME]"
select select
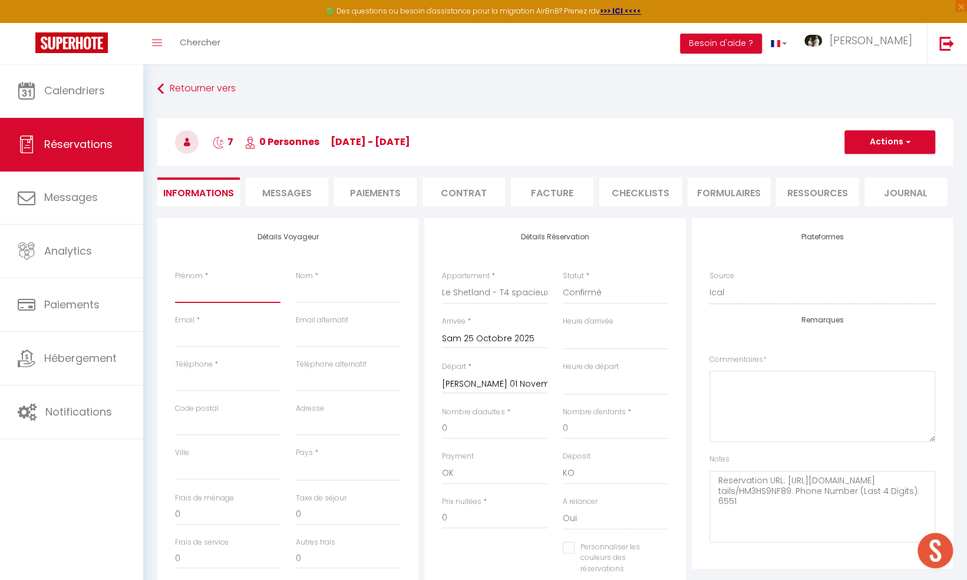
paste input "[PERSON_NAME]"
click at [321, 294] on input "Nom" at bounding box center [349, 292] width 106 height 21
paste input "[PERSON_NAME]"
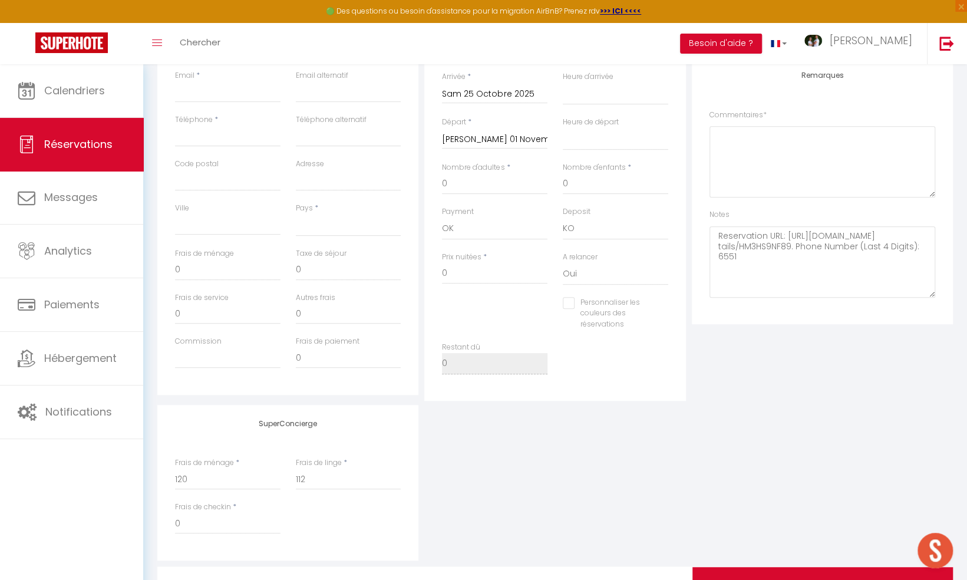
scroll to position [130, 0]
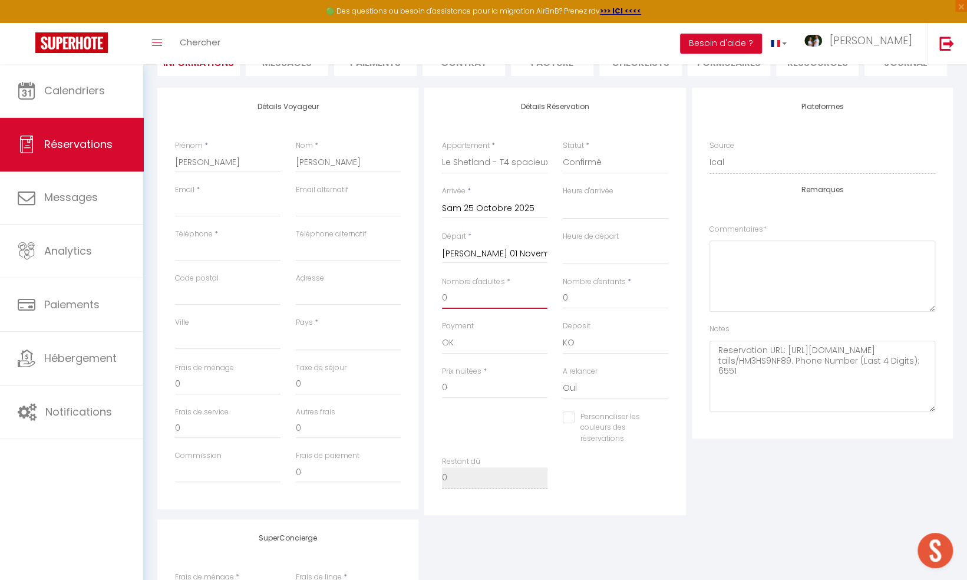
click at [461, 297] on input "0" at bounding box center [495, 298] width 106 height 21
click at [325, 384] on input "50.05" at bounding box center [349, 384] width 106 height 21
click at [311, 384] on input "23?41" at bounding box center [349, 384] width 106 height 21
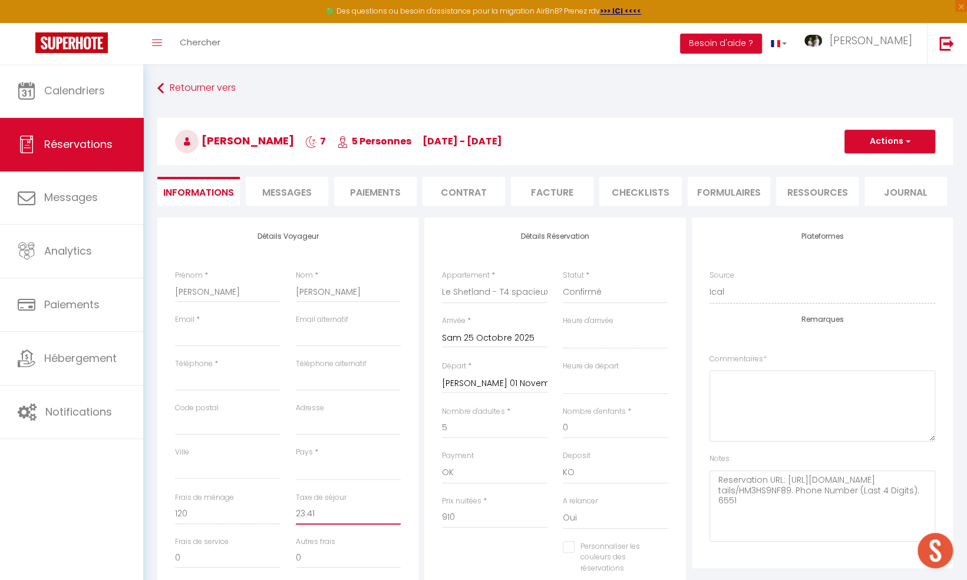
scroll to position [118, 0]
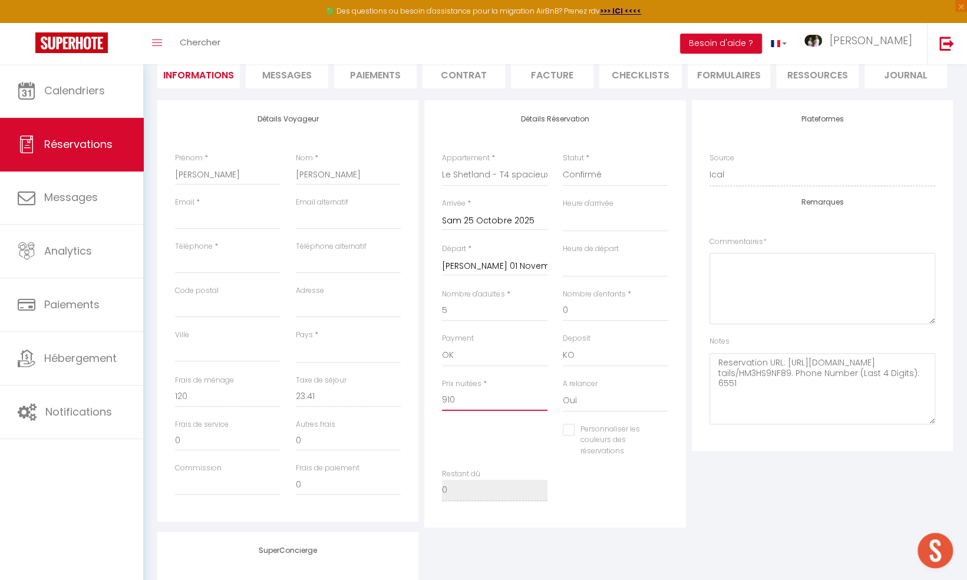
click at [467, 398] on input "910" at bounding box center [495, 400] width 106 height 21
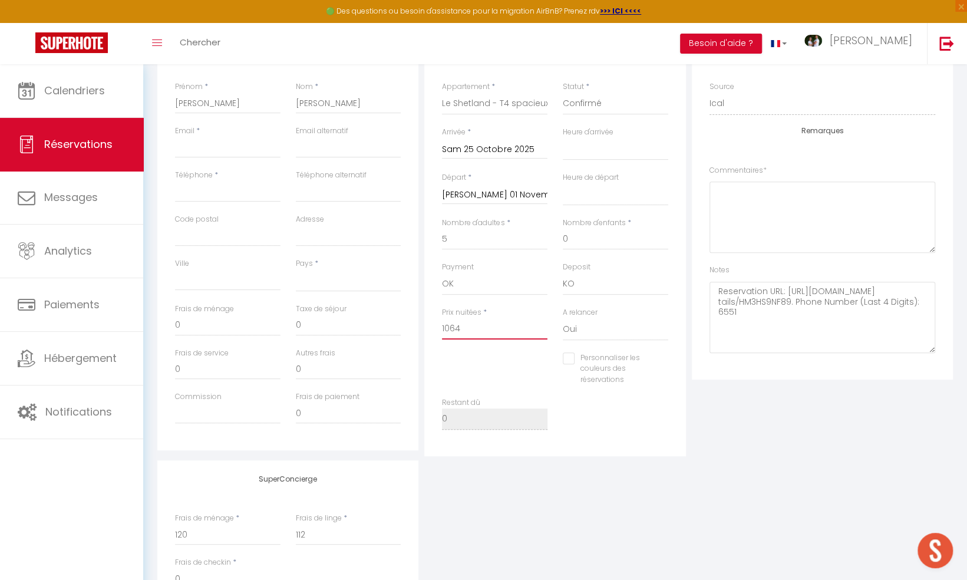
scroll to position [130, 0]
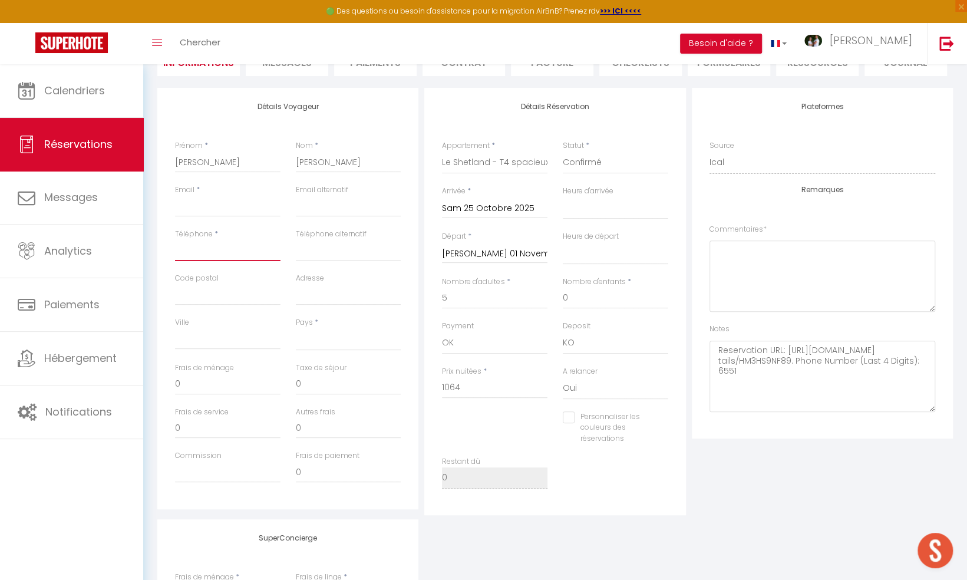
paste input "[PHONE_NUMBER]‬"
click at [194, 249] on input "[PHONE_NUMBER]‬" at bounding box center [228, 250] width 106 height 21
click at [198, 250] on input "[PHONE_NUMBER]‬" at bounding box center [228, 250] width 106 height 21
click at [206, 251] on input "[PHONE_NUMBER]‬" at bounding box center [228, 250] width 106 height 21
click at [205, 250] on input "[PHONE_NUMBER]‬" at bounding box center [228, 250] width 106 height 21
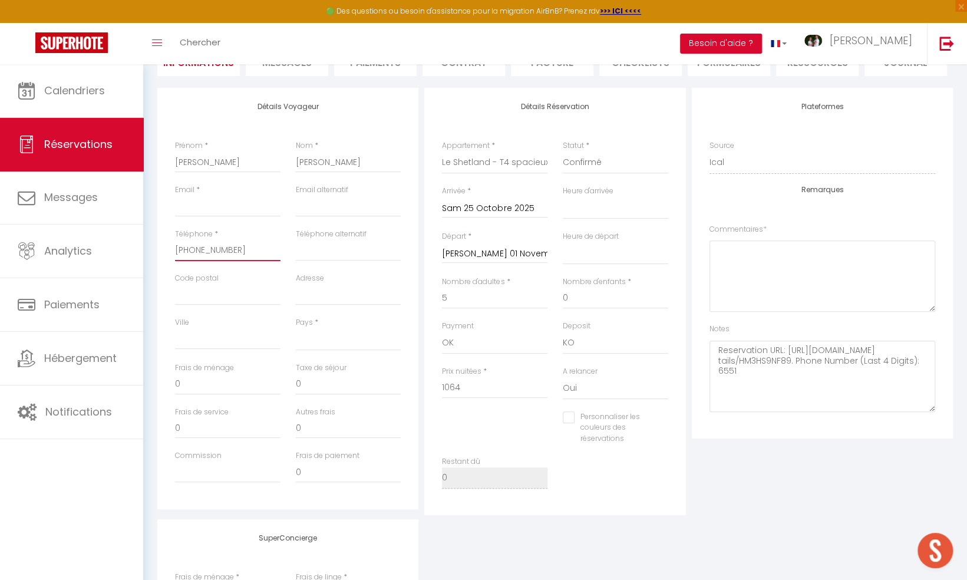
click at [213, 251] on input "[PHONE_NUMBER]‬" at bounding box center [228, 250] width 106 height 21
click at [223, 252] on input "[PHONE_NUMBER]‬" at bounding box center [228, 250] width 106 height 21
click at [331, 340] on select "[GEOGRAPHIC_DATA] [GEOGRAPHIC_DATA] [GEOGRAPHIC_DATA] [GEOGRAPHIC_DATA] [GEOGRA…" at bounding box center [349, 339] width 106 height 22
click at [296, 328] on select "[GEOGRAPHIC_DATA] [GEOGRAPHIC_DATA] [GEOGRAPHIC_DATA] [GEOGRAPHIC_DATA] [GEOGRA…" at bounding box center [349, 339] width 106 height 22
